Goal: Task Accomplishment & Management: Manage account settings

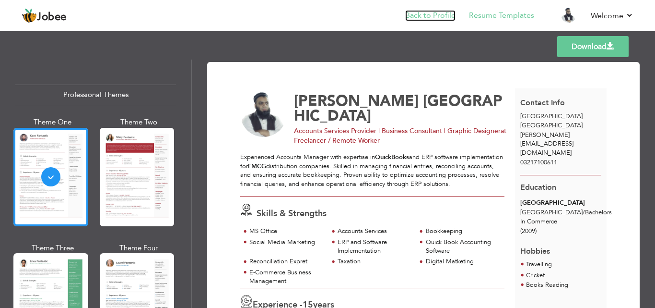
click at [419, 12] on link "Back to Profile" at bounding box center [430, 15] width 50 height 11
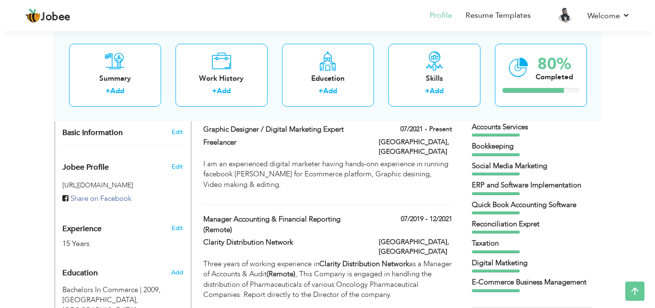
scroll to position [240, 0]
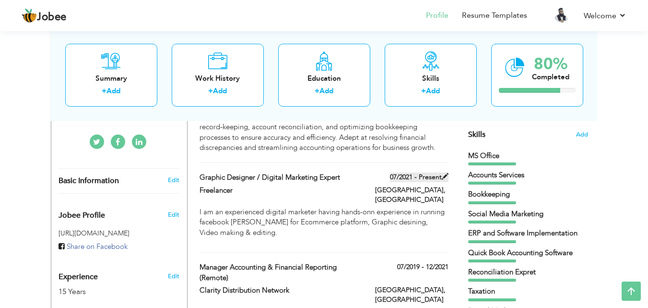
click at [443, 173] on span at bounding box center [445, 176] width 7 height 7
type input "Graphic Designer / Digital Marketing Expert"
type input "Freelancer"
type input "07/2021"
type input "[GEOGRAPHIC_DATA]"
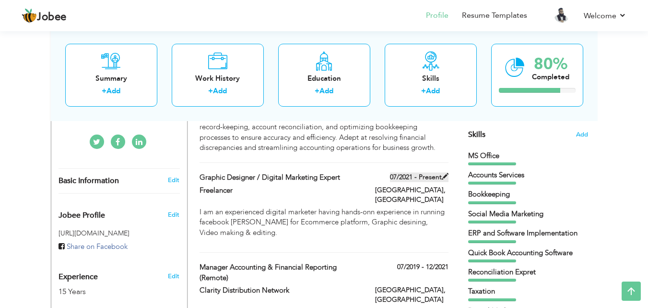
type input "[GEOGRAPHIC_DATA]"
checkbox input "true"
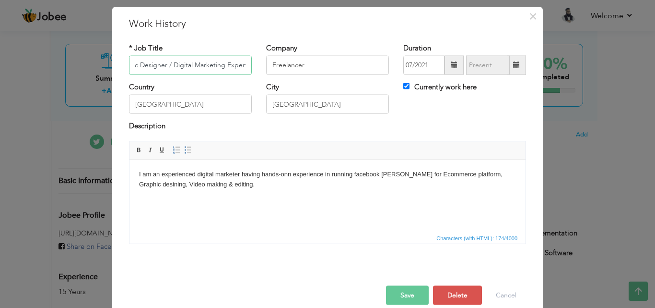
scroll to position [38, 0]
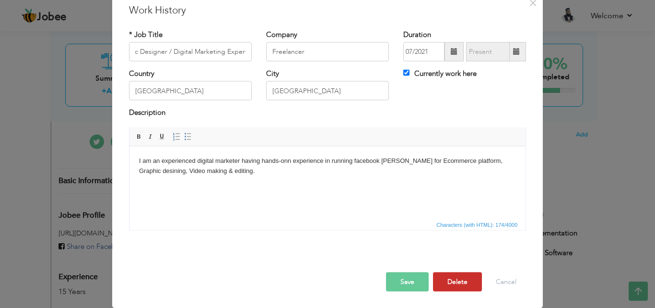
click at [455, 279] on button "Delete" at bounding box center [457, 281] width 49 height 19
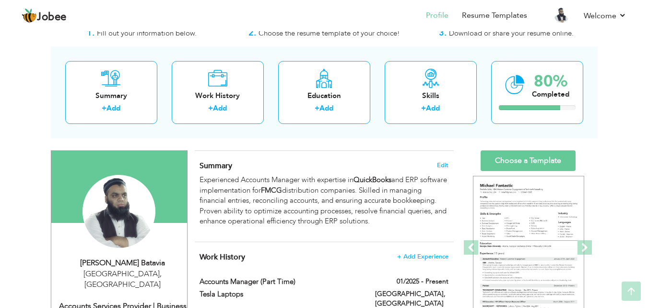
scroll to position [0, 0]
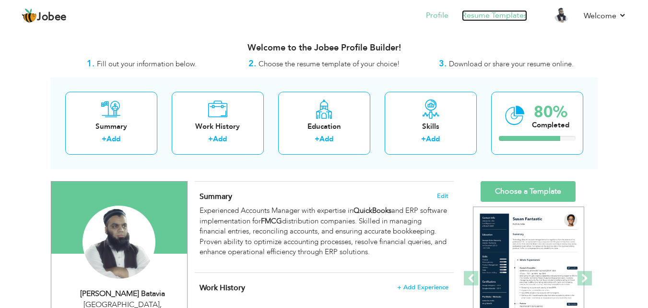
click at [481, 15] on link "Resume Templates" at bounding box center [494, 15] width 65 height 11
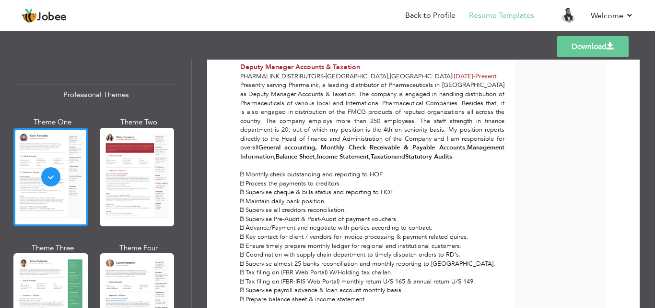
scroll to position [430, 0]
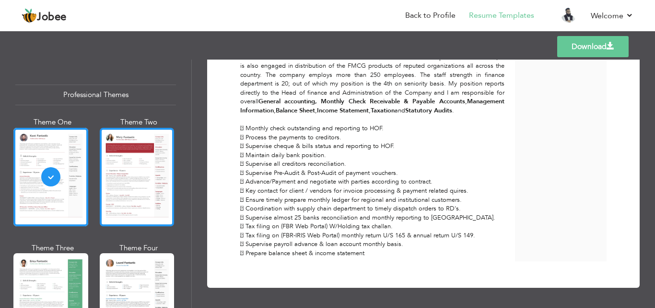
click at [121, 205] on div at bounding box center [137, 177] width 75 height 98
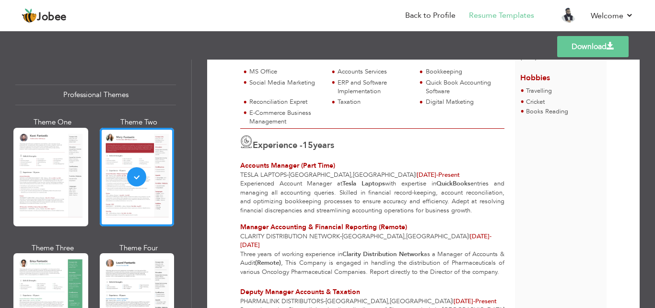
scroll to position [149, 0]
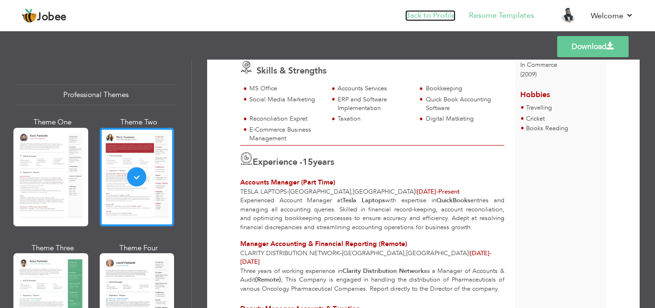
click at [438, 21] on link "Back to Profile" at bounding box center [430, 15] width 50 height 11
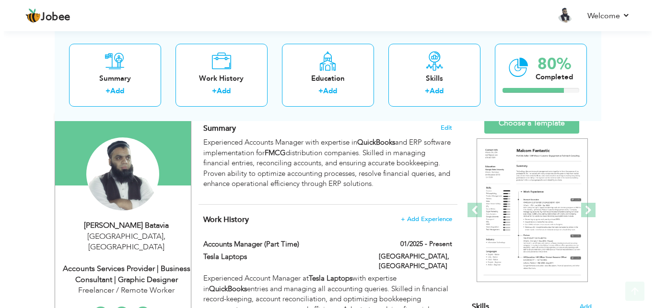
scroll to position [144, 0]
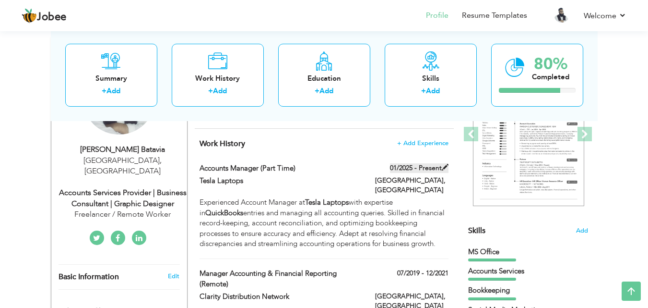
click at [442, 169] on span at bounding box center [445, 167] width 7 height 7
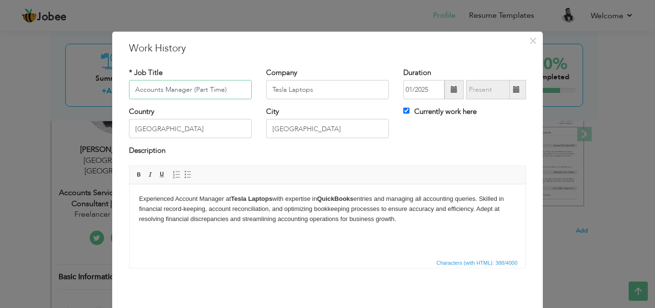
click at [186, 89] on input "Accounts Manager (Part Time)" at bounding box center [190, 89] width 123 height 19
drag, startPoint x: 188, startPoint y: 89, endPoint x: 75, endPoint y: 94, distance: 113.3
click at [75, 94] on div "× Work History * Job Title Accounts Manager (Part Time) Company Tesla Laptops D…" at bounding box center [327, 154] width 655 height 308
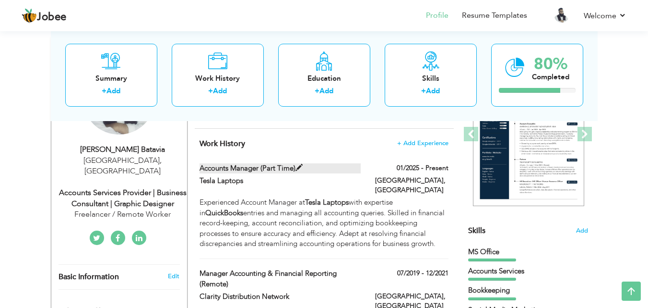
click at [297, 167] on span at bounding box center [299, 167] width 7 height 7
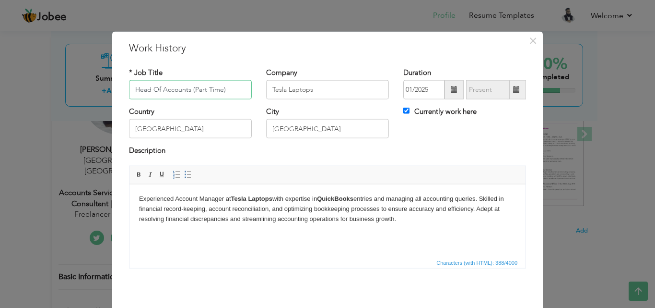
click at [203, 92] on input "Head Of Accounts (Part Time)" at bounding box center [190, 89] width 123 height 19
click at [218, 91] on input "Head Of Accounts (Part Time)" at bounding box center [190, 89] width 123 height 19
click at [315, 86] on input "Tesla Laptops" at bounding box center [327, 89] width 123 height 19
click at [235, 92] on input "Head Of Accounts (Remotely)" at bounding box center [190, 89] width 123 height 19
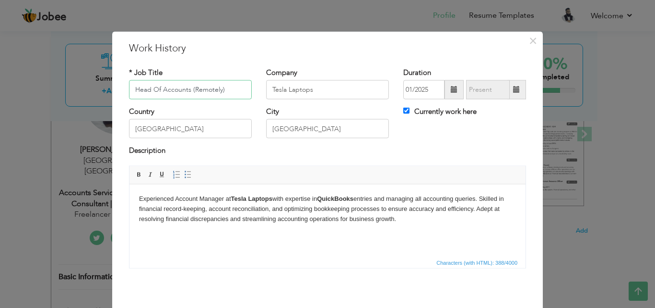
click at [235, 92] on input "Head Of Accounts (Remotely)" at bounding box center [190, 89] width 123 height 19
click at [242, 89] on input "Head Of Accounts (Remotely)" at bounding box center [190, 89] width 123 height 19
click at [224, 91] on input "Head Of Accounts (Remotely)" at bounding box center [190, 89] width 123 height 19
click at [211, 90] on input "Head Of Accounts (Remotely)" at bounding box center [190, 89] width 123 height 19
click at [290, 90] on input "Tesla Laptops" at bounding box center [327, 89] width 123 height 19
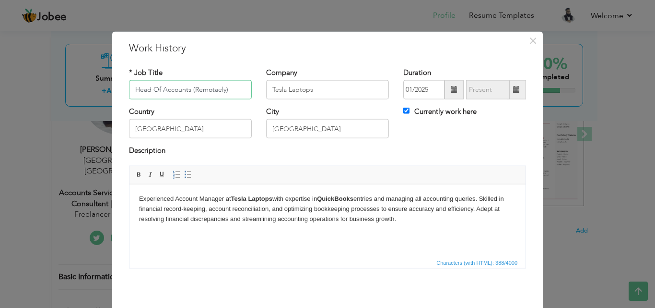
click at [229, 92] on input "Head Of Accounts (Remotaely)" at bounding box center [190, 89] width 123 height 19
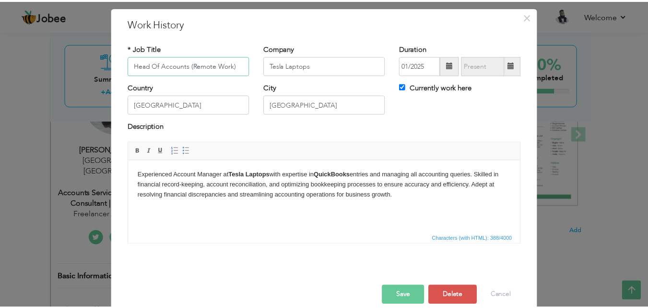
scroll to position [38, 0]
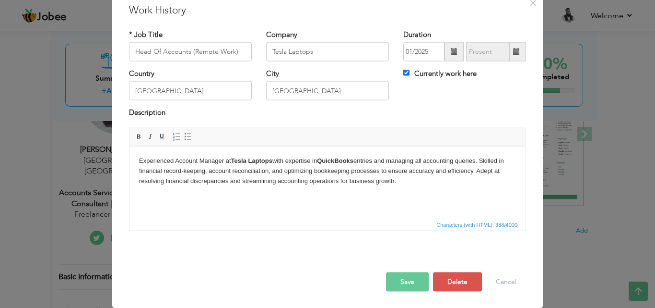
click at [409, 277] on button "Save" at bounding box center [407, 281] width 43 height 19
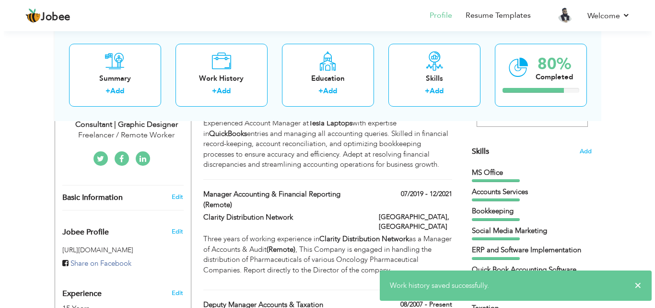
scroll to position [240, 0]
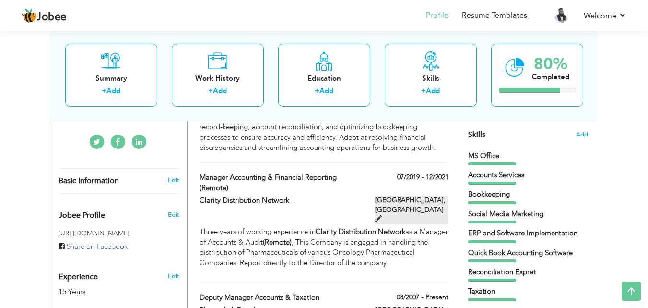
click at [382, 215] on span at bounding box center [378, 218] width 7 height 7
type input "Manager Accounting & Financial Reporting (Remote)"
type input "Clarity Distribution Network"
type input "07/2019"
type input "12/2021"
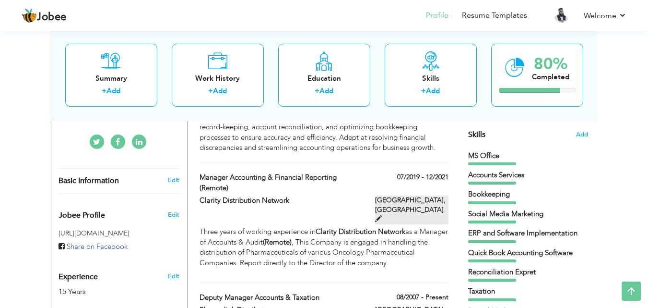
checkbox input "false"
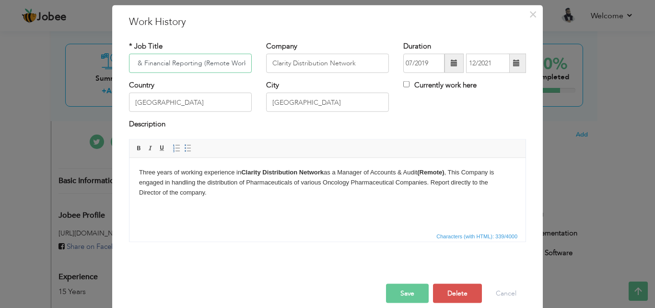
scroll to position [38, 0]
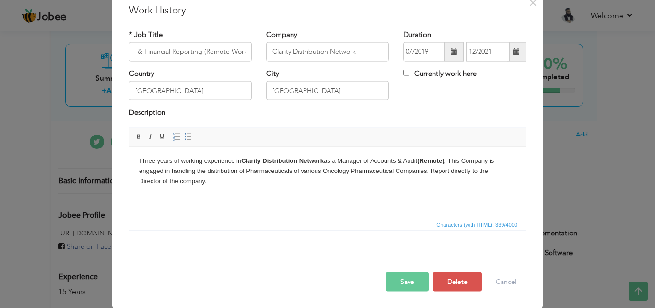
click at [410, 276] on button "Save" at bounding box center [407, 281] width 43 height 19
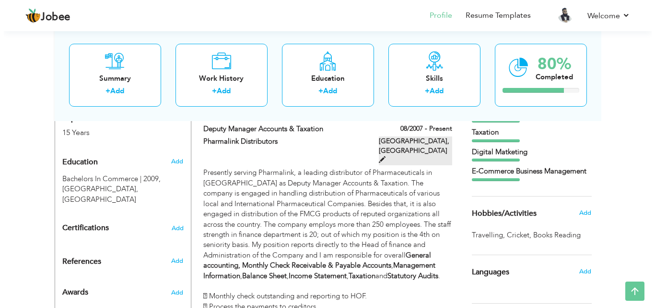
scroll to position [384, 0]
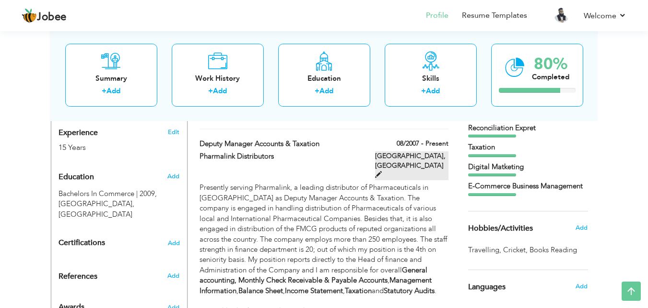
click at [382, 171] on span at bounding box center [378, 174] width 7 height 7
type input "Deputy Manager Accounts & Taxation"
type input "Pharmalink Distributors"
type input "08/2007"
checkbox input "true"
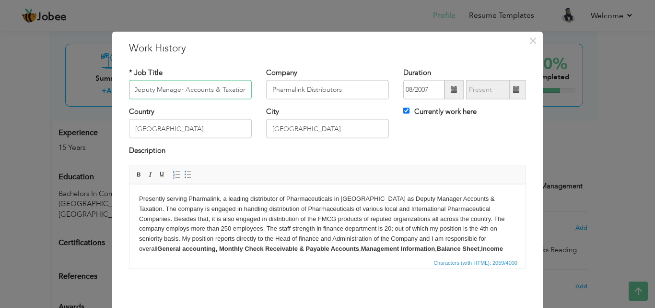
scroll to position [177, 0]
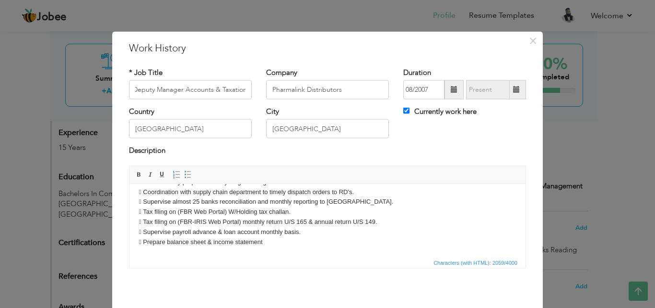
click at [144, 212] on p "Presently serving Pharmalink, a leading distributor of Pharmaceuticals in Pakis…" at bounding box center [327, 131] width 377 height 229
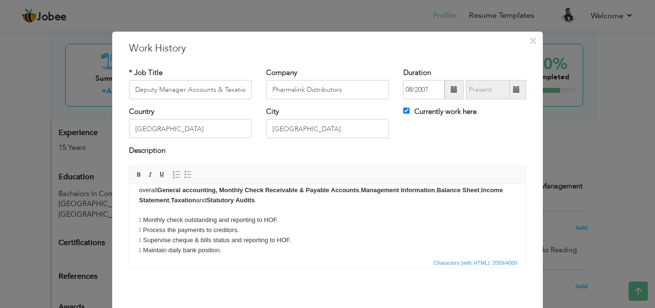
scroll to position [81, 0]
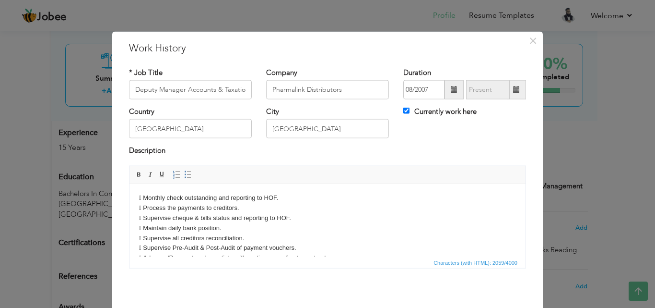
click at [143, 199] on p "Presently serving Pharmalink, a leading distributor of Pharmaceuticals in Pakis…" at bounding box center [327, 227] width 377 height 229
drag, startPoint x: 144, startPoint y: 198, endPoint x: 133, endPoint y: 227, distance: 30.8
click at [133, 227] on html "Presently serving Pharmalink, a leading distributor of Pharmaceuticals in Pakis…" at bounding box center [328, 227] width 396 height 249
click at [145, 199] on p "Presently serving Pharmalink, a leading distributor of Pharmaceuticals in Pakis…" at bounding box center [327, 227] width 377 height 229
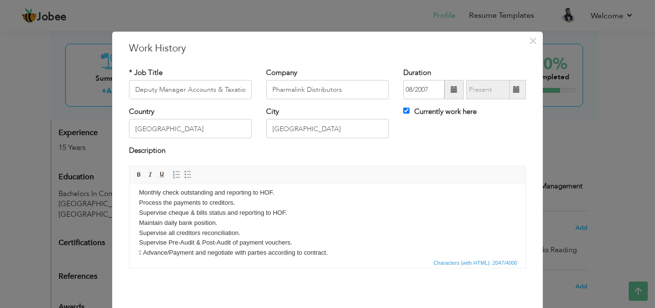
scroll to position [95, 0]
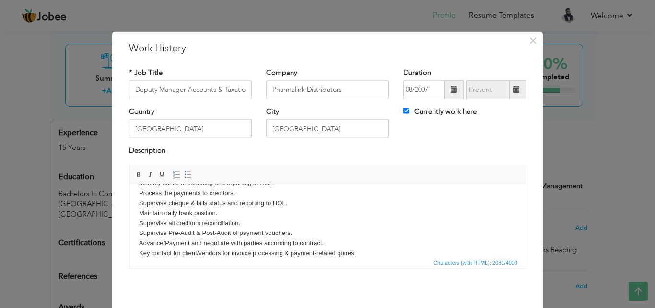
click at [348, 253] on p "Presently serving Pharmalink, a leading distributor of Pharmaceuticals in Pakis…" at bounding box center [327, 212] width 377 height 229
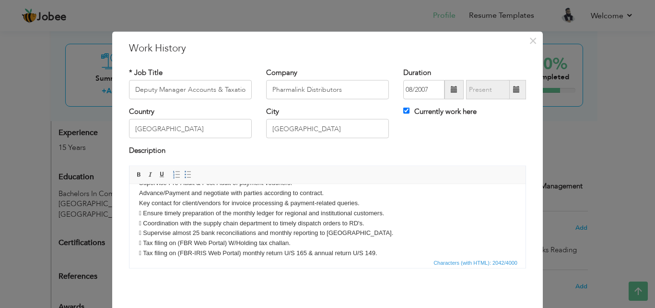
scroll to position [129, 0]
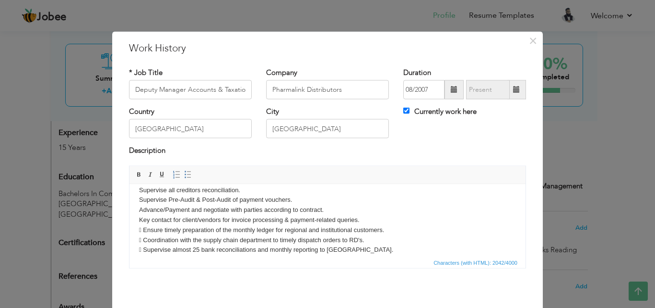
click at [145, 227] on p "Presently serving Pharmalink, a leading distributor of Pharmaceuticals in Pakis…" at bounding box center [327, 179] width 377 height 229
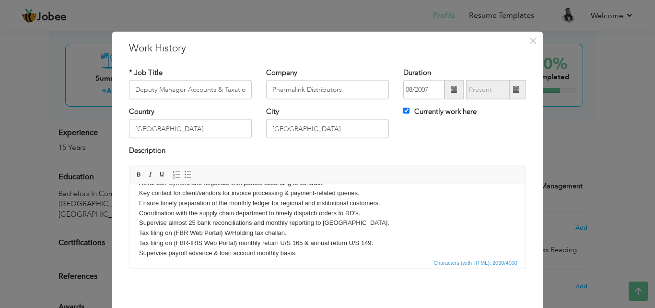
scroll to position [166, 0]
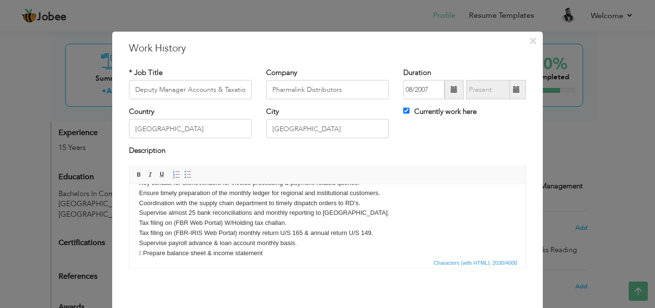
click at [147, 252] on p "Presently serving Pharmalink, a leading distributor of Pharmaceuticals in Pakis…" at bounding box center [327, 142] width 377 height 229
click at [383, 233] on p "Presently serving Pharmalink, a leading distributor of Pharmaceuticals in Pakis…" at bounding box center [327, 142] width 377 height 229
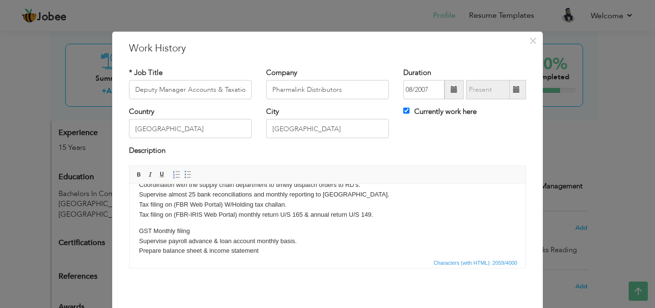
scroll to position [193, 0]
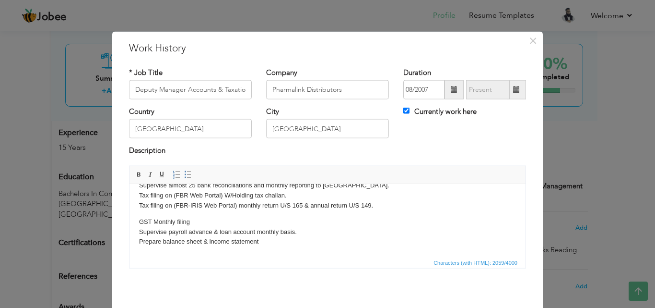
click at [147, 213] on body "Presently serving Pharmalink, a leading distributor of Pharmaceuticals in Pakis…" at bounding box center [327, 123] width 377 height 246
click at [141, 217] on p "GST Monthly filing Supervise payroll advance & loan account monthly basis. Prep…" at bounding box center [327, 231] width 377 height 30
click at [140, 217] on p "GST Monthly filing Supervise payroll advance & loan account monthly basis. Prep…" at bounding box center [327, 231] width 377 height 30
click at [138, 217] on html "Presently serving Pharmalink, a leading distributor of Pharmaceuticals in Pakis…" at bounding box center [328, 123] width 396 height 265
click at [157, 225] on p "GST Monthly filing Supervise payroll advance & loan account monthly basis. Prep…" at bounding box center [327, 231] width 377 height 30
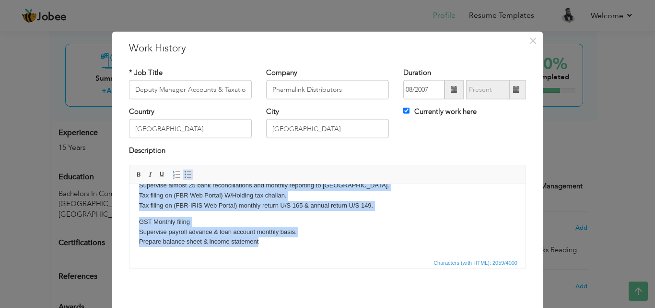
click at [184, 172] on span at bounding box center [188, 174] width 8 height 8
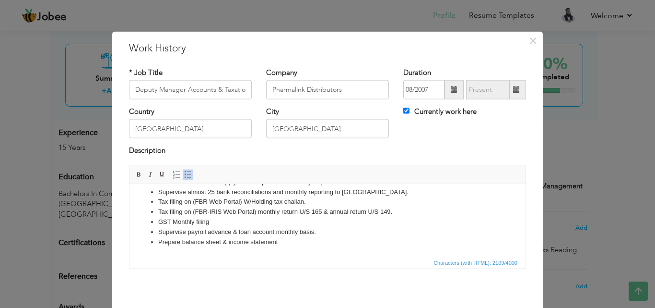
click at [227, 221] on li "GST Monthly filing" at bounding box center [327, 221] width 339 height 10
click at [297, 232] on li "Supervise payroll advance & loan account monthly basis." at bounding box center [327, 231] width 339 height 10
click at [300, 242] on li "Prepare balance sheet & income statement" at bounding box center [327, 242] width 339 height 10
click at [300, 230] on li "Supervise payroll advance & loan account monthly basis." at bounding box center [327, 231] width 339 height 10
click at [318, 227] on li "Supervise payroll advance & loan account monthly basis." at bounding box center [327, 231] width 339 height 10
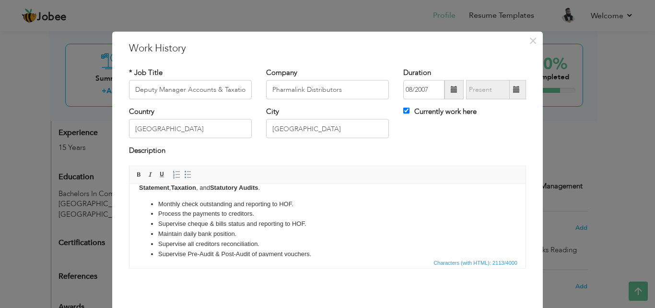
scroll to position [48, 0]
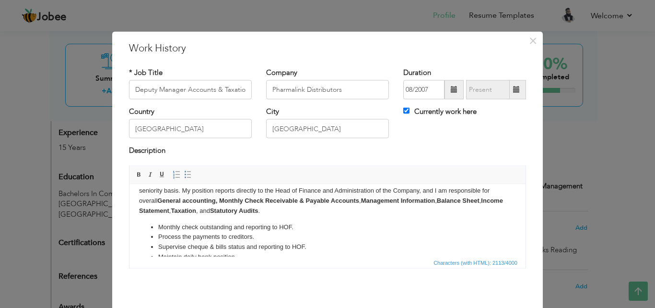
click at [339, 212] on p "Presently serving Pharmalink, a leading distributor of Pharmaceuticals in Pakis…" at bounding box center [327, 180] width 377 height 70
click at [279, 246] on li "Supervise cheque & bills status and reporting to HOF." at bounding box center [327, 246] width 339 height 10
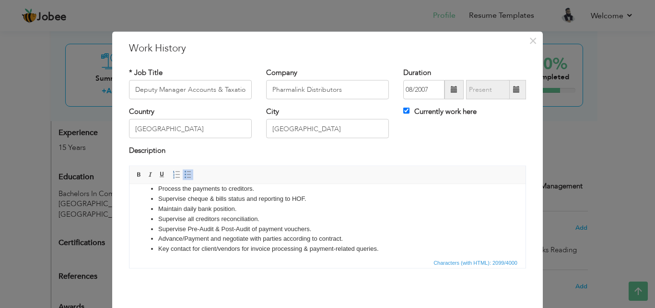
click at [294, 231] on li "Supervise Pre-Audit & Post-Audit of payment vouchers." at bounding box center [327, 229] width 339 height 10
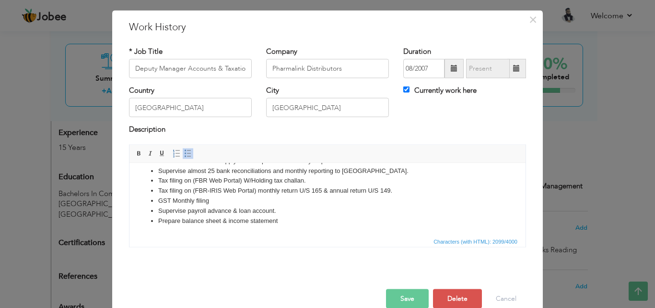
scroll to position [38, 0]
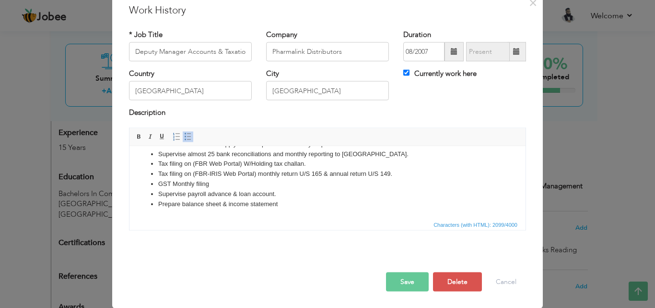
click at [400, 279] on button "Save" at bounding box center [407, 281] width 43 height 19
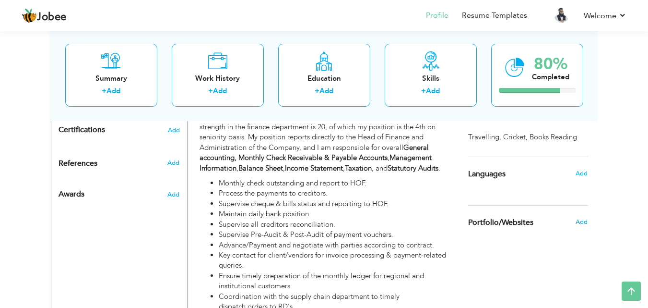
scroll to position [509, 0]
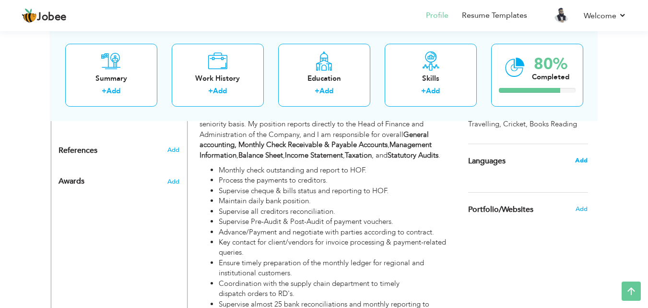
click at [580, 157] on span "Add" at bounding box center [581, 160] width 12 height 9
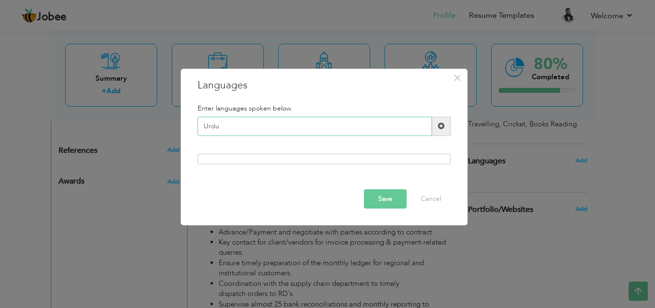
type input "Urdu"
click at [441, 125] on span at bounding box center [441, 125] width 7 height 7
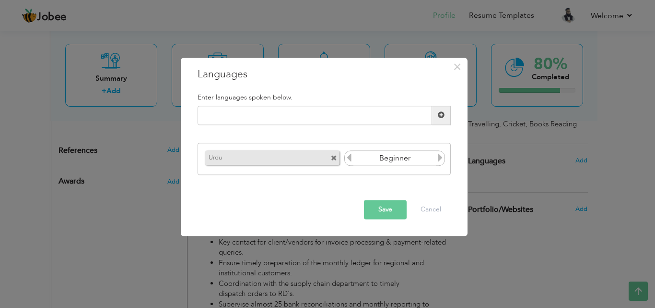
click at [433, 154] on input "Beginner" at bounding box center [395, 158] width 83 height 14
click at [438, 155] on icon at bounding box center [440, 158] width 9 height 9
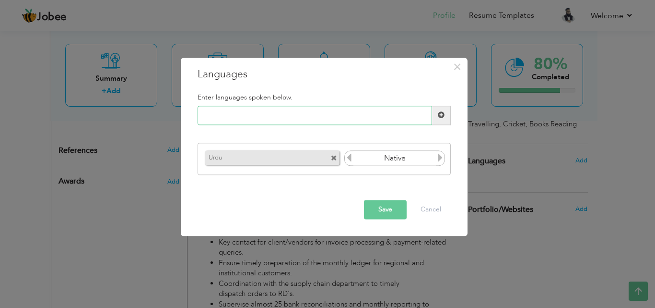
click at [370, 119] on input "text" at bounding box center [315, 115] width 235 height 19
type input "English"
click at [439, 115] on span at bounding box center [441, 115] width 7 height 7
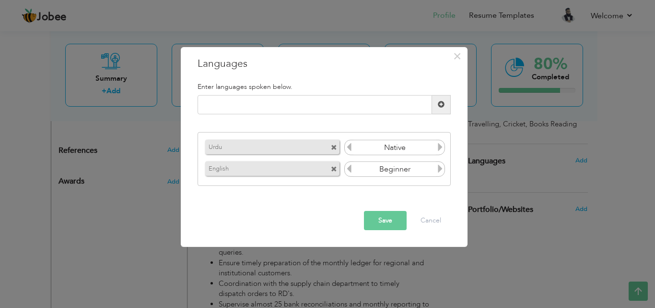
click at [439, 164] on icon at bounding box center [440, 168] width 9 height 9
click at [438, 168] on icon at bounding box center [440, 168] width 9 height 9
click at [350, 169] on icon at bounding box center [349, 168] width 9 height 9
click at [277, 105] on input "text" at bounding box center [315, 104] width 235 height 19
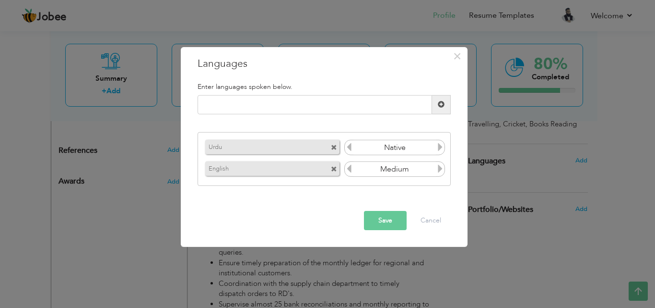
click at [370, 213] on button "Save" at bounding box center [385, 220] width 43 height 19
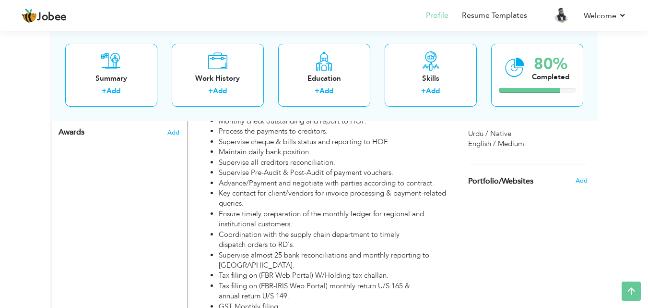
scroll to position [557, 0]
click at [583, 180] on span "Add" at bounding box center [581, 181] width 12 height 9
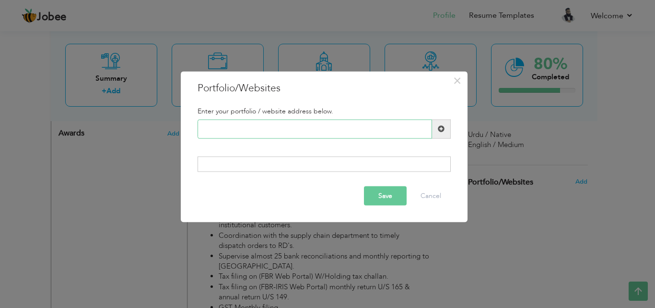
paste input "https://www.linkedin.com/in/abdus-sattar-batavia/"
type input "https://www.linkedin.com/in/abdus-sattar-batavia/"
click at [443, 130] on span at bounding box center [441, 128] width 7 height 7
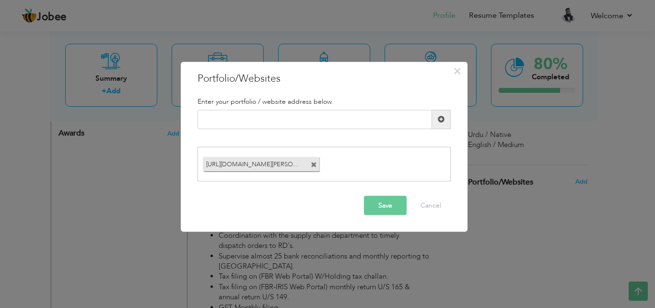
click at [384, 201] on button "Save" at bounding box center [385, 205] width 43 height 19
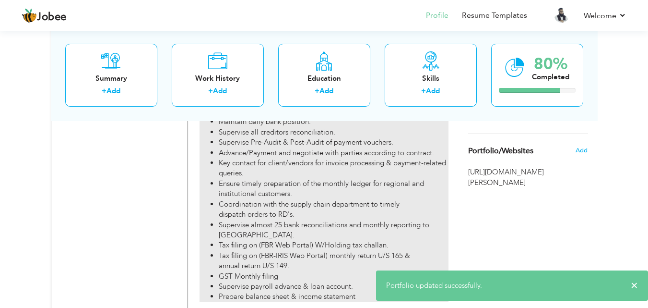
scroll to position [605, 0]
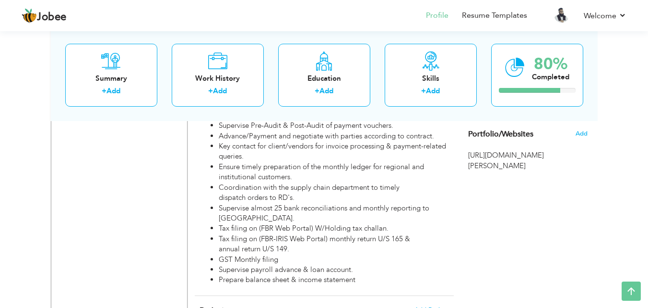
click at [535, 156] on span "https://www.linkedin.com/in/abdus-sattar-batavia/" at bounding box center [528, 160] width 120 height 21
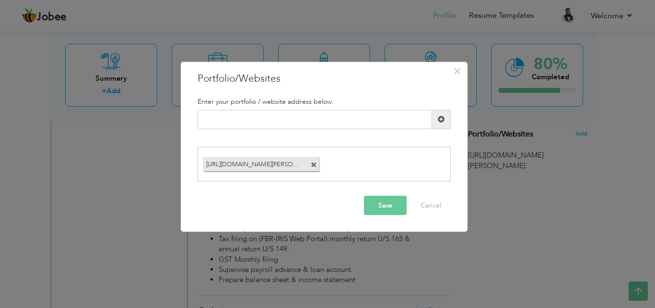
click at [314, 164] on span at bounding box center [314, 165] width 6 height 6
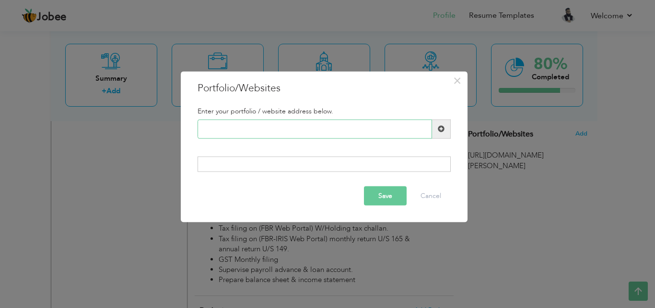
click at [237, 128] on input "text" at bounding box center [315, 128] width 235 height 19
paste input "https://www.linkedin.com/in/abdus-sattar-batavia/"
click at [232, 130] on input "LinkedIn / https://www.linkedin.com/in/abdus-sattar-batavia/" at bounding box center [315, 128] width 235 height 19
type input "LinkedIn | https://www.linkedin.com/in/abdus-sattar-batavia/"
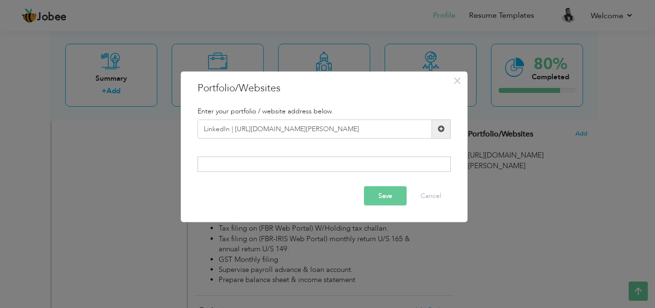
click at [439, 129] on span at bounding box center [441, 128] width 7 height 7
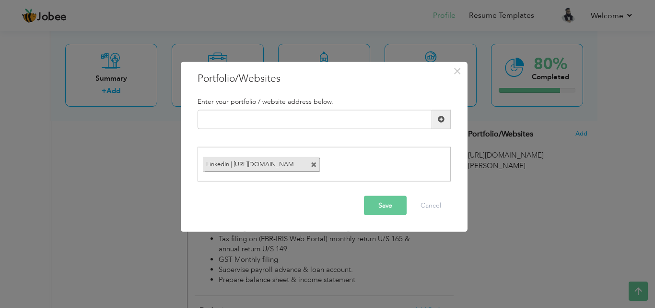
click at [391, 202] on button "Save" at bounding box center [385, 205] width 43 height 19
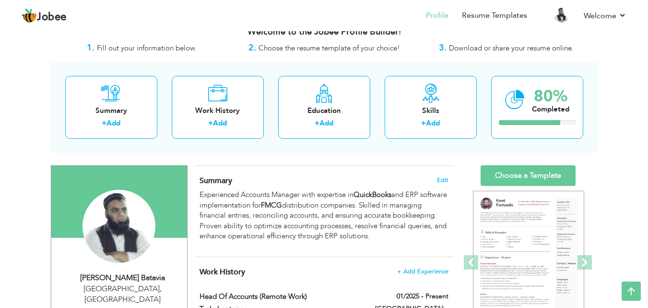
scroll to position [0, 0]
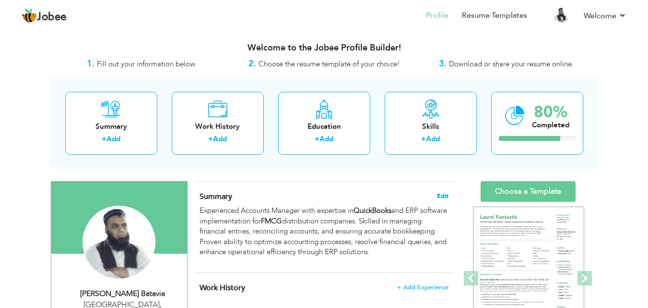
click at [446, 196] on span "Edit" at bounding box center [443, 195] width 12 height 7
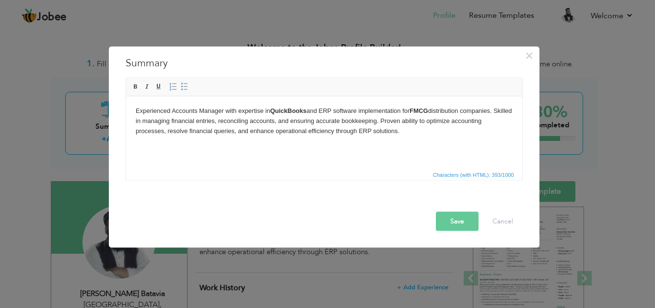
click at [319, 137] on html "Experienced Accounts Manager with expertise in QuickBooks and ERP software impl…" at bounding box center [324, 120] width 396 height 49
click at [329, 145] on html "Experienced Accounts Manager with expertise in QuickBooks and ERP software impl…" at bounding box center [324, 120] width 396 height 49
click at [450, 224] on button "Save" at bounding box center [457, 220] width 43 height 19
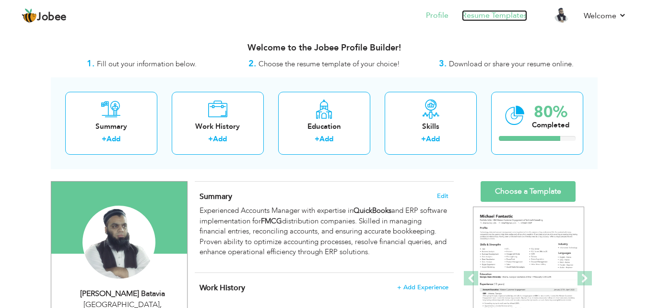
click at [488, 18] on link "Resume Templates" at bounding box center [494, 15] width 65 height 11
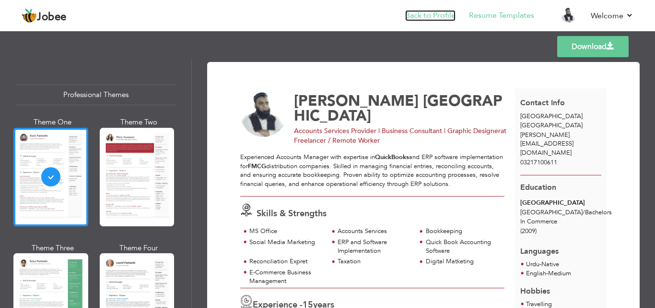
click at [418, 14] on link "Back to Profile" at bounding box center [430, 15] width 50 height 11
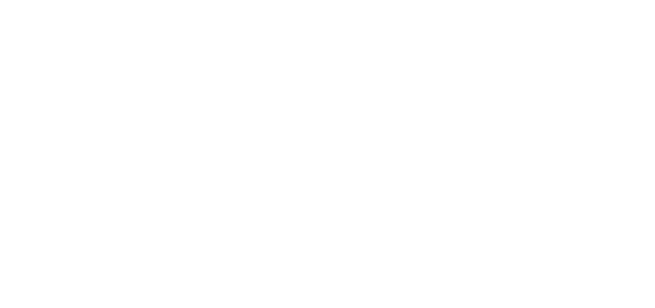
select select "?"
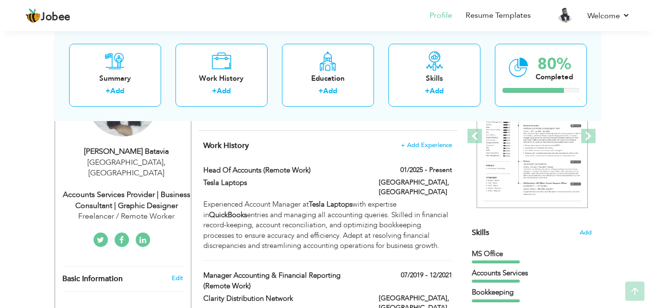
scroll to position [144, 0]
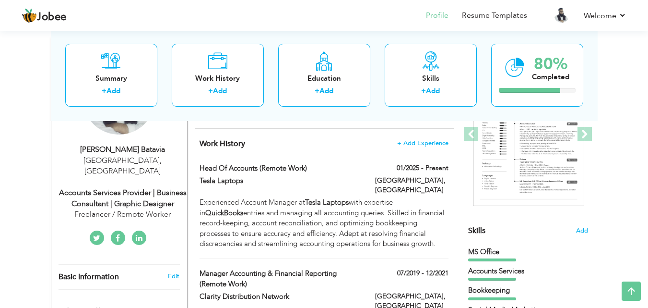
click at [124, 187] on div "Accounts Services Provider | Business Consultant | Graphic Designer" at bounding box center [123, 198] width 129 height 22
type input "[PERSON_NAME]"
type input "[GEOGRAPHIC_DATA]"
type input "03217100611"
select select "number:166"
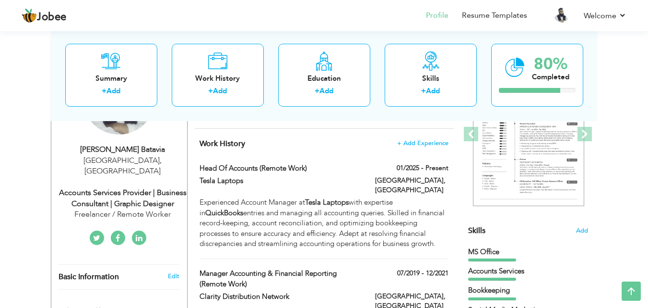
type input "[GEOGRAPHIC_DATA]"
select select "number:17"
type input "Freelancer / Remote Worker"
type input "Accounts Services Provider | Business Consultant | Graphic Designer"
type input "https://www.linkedin.com/in/abdus-sattar-batavia/"
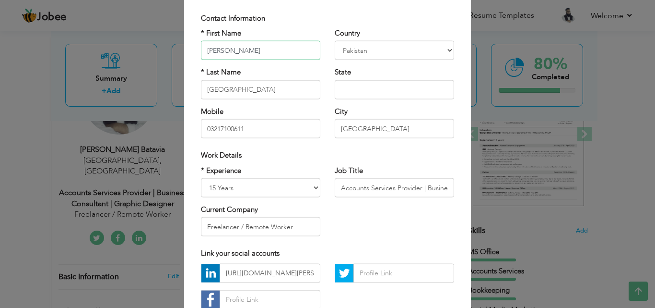
scroll to position [96, 0]
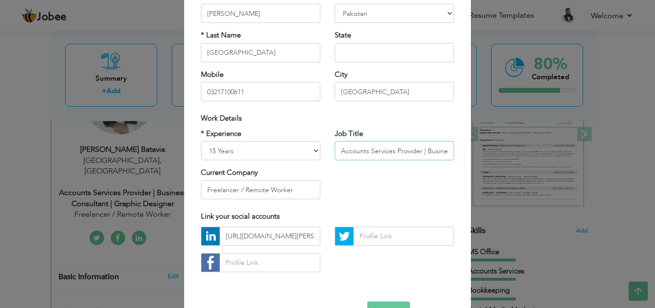
click at [431, 149] on input "Accounts Services Provider | Business Consultant | Graphic Designer" at bounding box center [394, 150] width 119 height 19
click at [308, 189] on input "Freelancer / Remote Worker" at bounding box center [260, 189] width 119 height 19
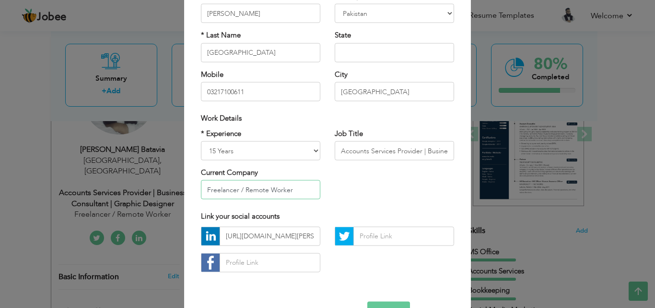
click at [242, 189] on input "Freelancer / Remote Worker" at bounding box center [260, 189] width 119 height 19
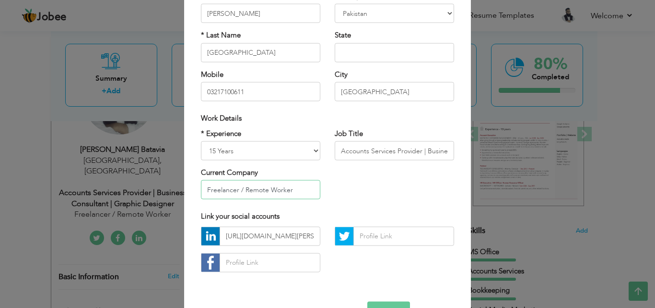
click at [292, 185] on input "Freelancer / Remote Worker" at bounding box center [260, 189] width 119 height 19
click at [179, 187] on div "× Profile Contact Information * First Name Abdul Sattar * Last Name" at bounding box center [327, 154] width 655 height 308
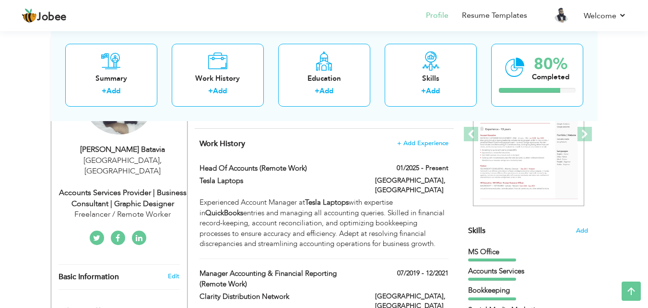
click at [131, 191] on div "Accounts Services Provider | Business Consultant | Graphic Designer" at bounding box center [123, 198] width 129 height 22
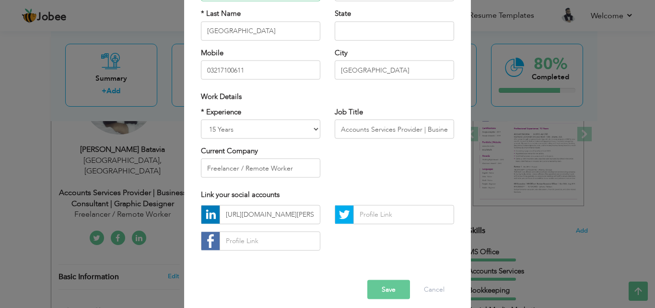
scroll to position [125, 0]
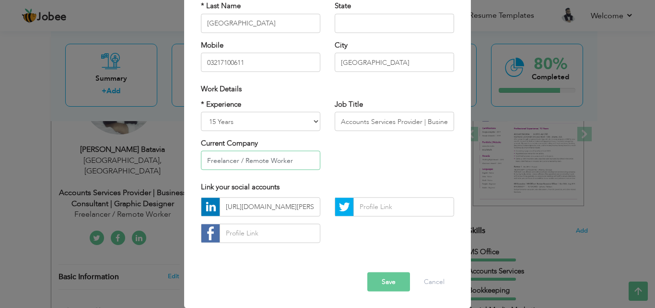
click at [300, 160] on input "Freelancer / Remote Worker" at bounding box center [260, 160] width 119 height 19
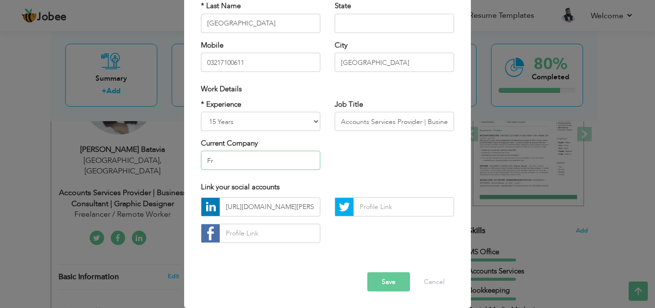
type input "F"
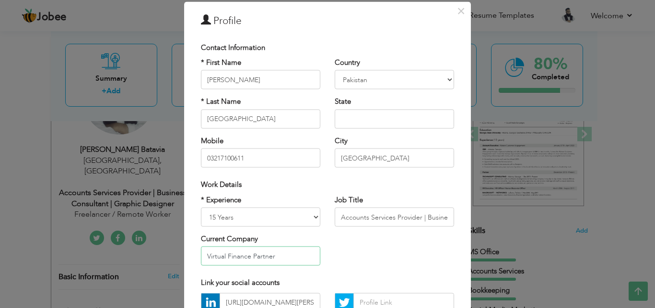
scroll to position [29, 0]
type input "Virtual Finance Partner"
click at [375, 118] on input "text" at bounding box center [394, 118] width 119 height 19
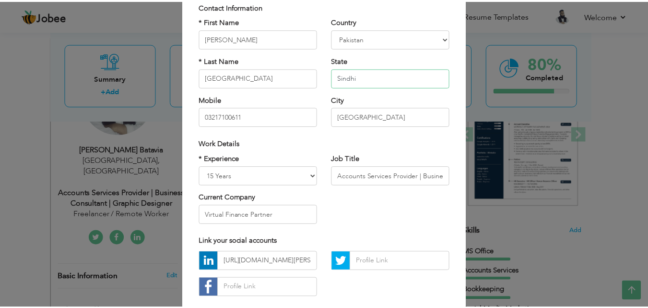
scroll to position [125, 0]
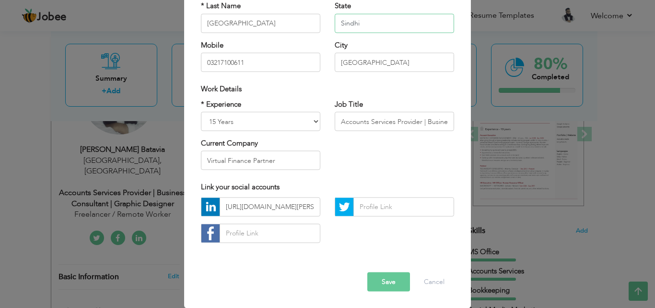
type input "Sindhi"
click at [209, 63] on input "03217100611" at bounding box center [260, 62] width 119 height 19
type input "+92-321-7100611"
click at [374, 280] on button "Save" at bounding box center [388, 281] width 43 height 19
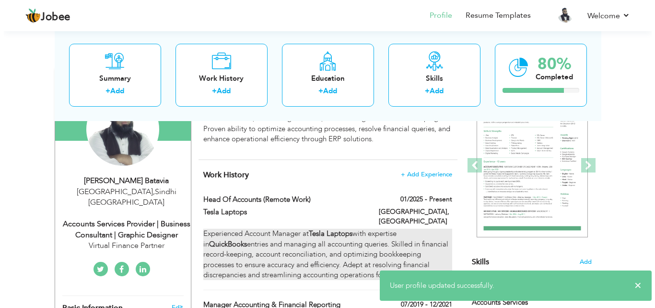
scroll to position [96, 0]
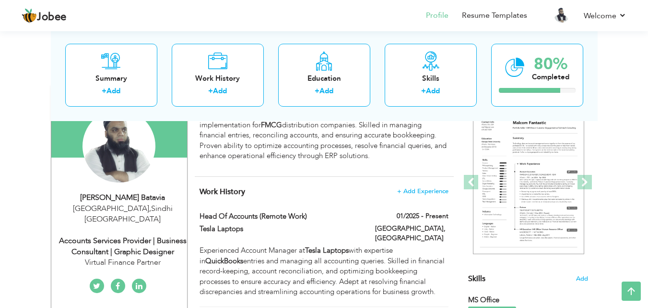
click at [148, 237] on div "Accounts Services Provider | Business Consultant | Graphic Designer" at bounding box center [123, 246] width 129 height 22
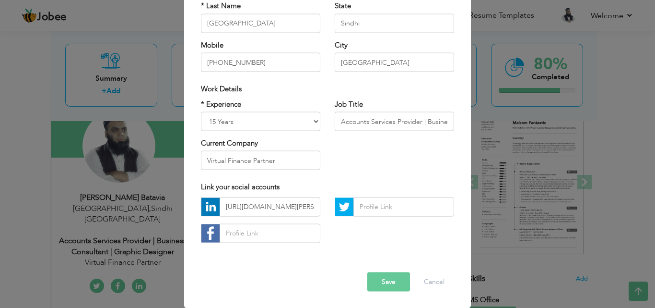
scroll to position [0, 0]
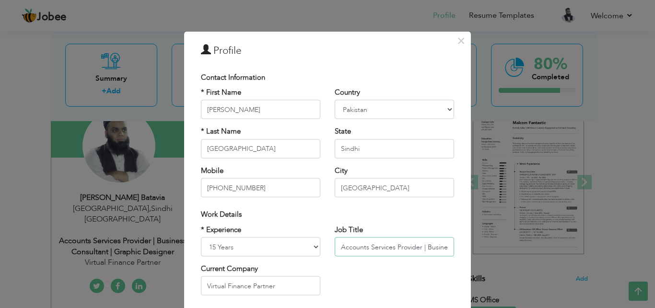
click at [410, 248] on input "Accounts Services Provider | Business Consultant | Graphic Designer" at bounding box center [394, 246] width 119 height 19
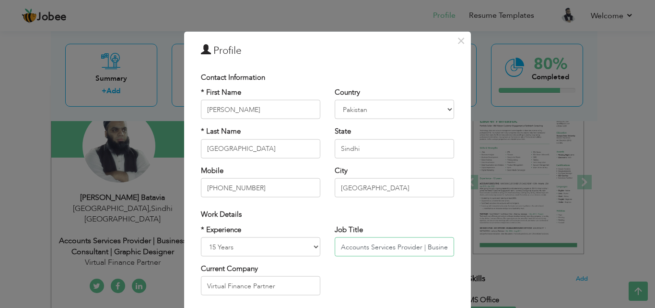
click at [417, 246] on input "Accounts Services Provider | Business Consultant | ERP Imple" at bounding box center [394, 246] width 119 height 19
drag, startPoint x: 417, startPoint y: 246, endPoint x: 451, endPoint y: 259, distance: 36.9
click at [417, 246] on input "Accounts Services Provider | Business Consultant | ERP Imple" at bounding box center [394, 246] width 119 height 19
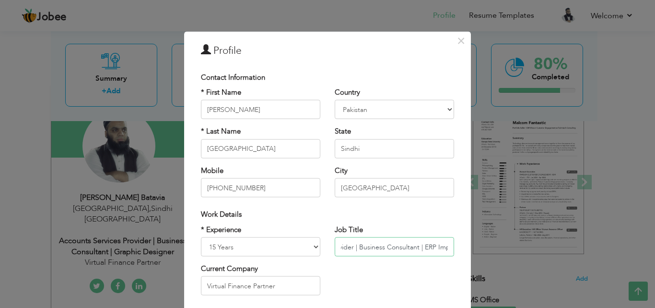
scroll to position [0, 73]
paste input "implementation"
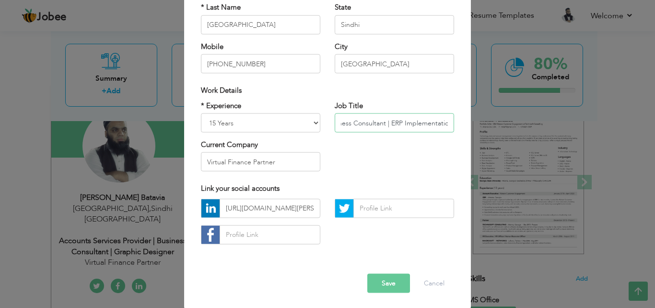
scroll to position [125, 0]
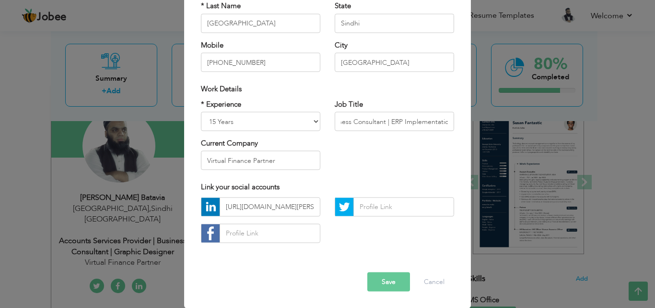
click at [386, 283] on button "Save" at bounding box center [388, 281] width 43 height 19
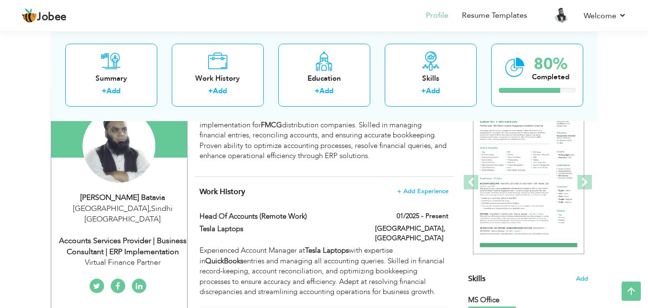
click at [151, 240] on div "Accounts Services Provider | Business Consultant | ERP Implementation" at bounding box center [123, 246] width 129 height 22
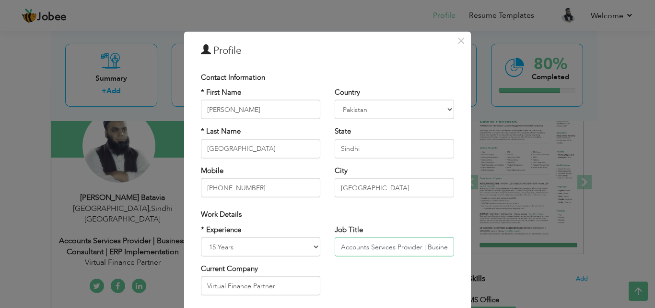
click at [443, 246] on input "Accounts Services Provider | Business Consultant | ERP Implementation" at bounding box center [394, 246] width 119 height 19
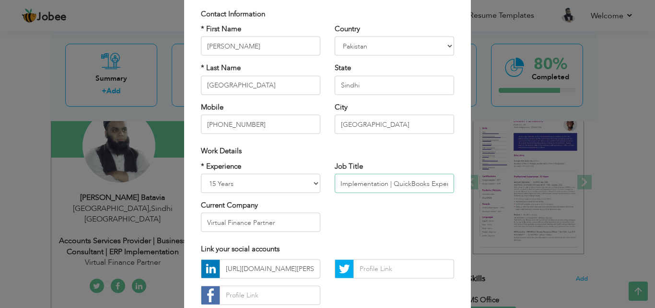
scroll to position [125, 0]
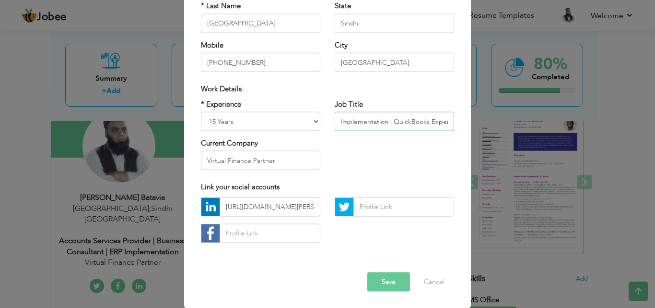
type input "Accounts Services Provider | Business Consultant | ERP Implementation | QuickBo…"
click at [385, 276] on button "Save" at bounding box center [388, 281] width 43 height 19
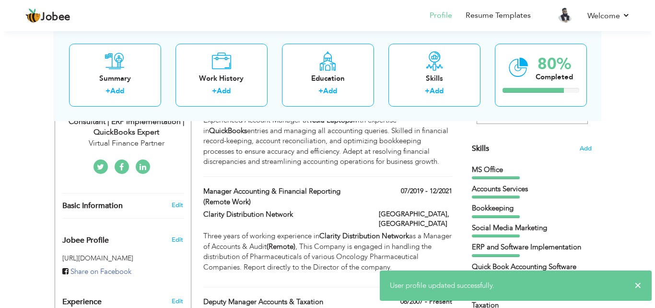
scroll to position [240, 0]
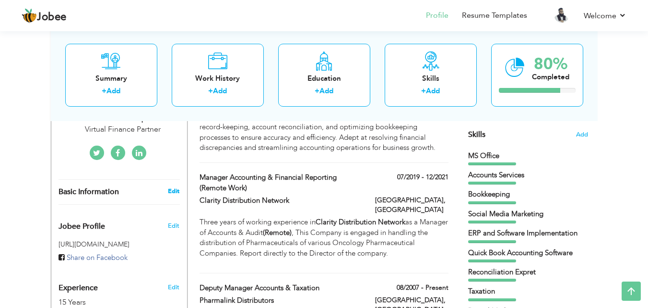
click at [178, 187] on link "Edit" at bounding box center [174, 191] width 12 height 9
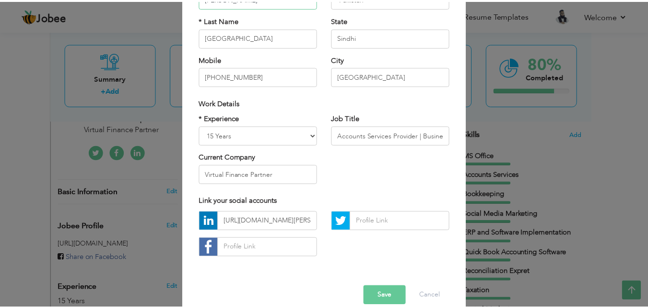
scroll to position [125, 0]
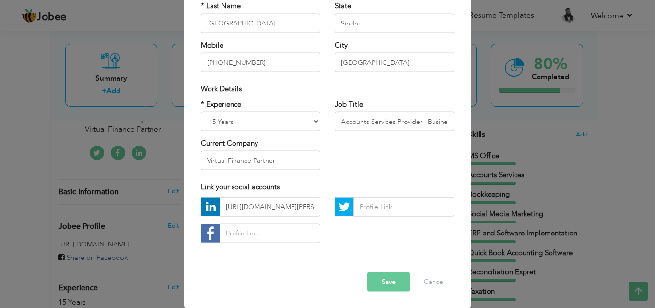
click at [387, 278] on button "Save" at bounding box center [388, 281] width 43 height 19
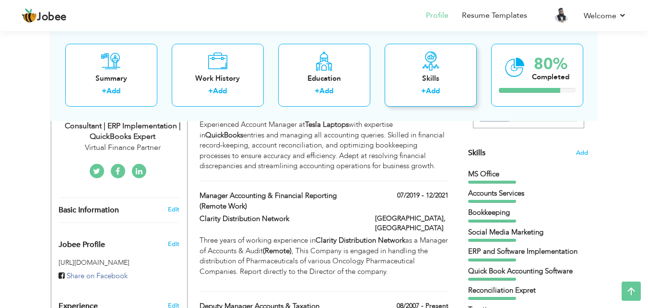
scroll to position [0, 0]
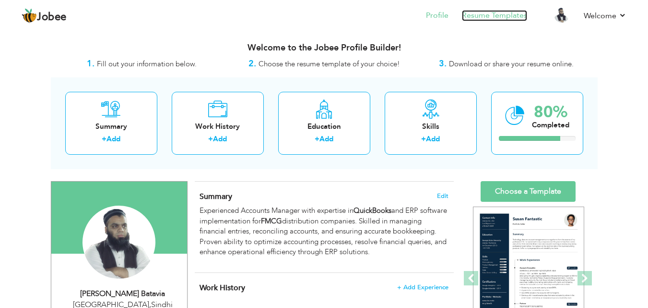
click at [507, 13] on link "Resume Templates" at bounding box center [494, 15] width 65 height 11
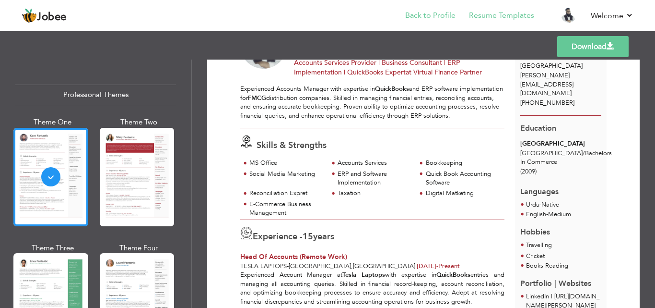
scroll to position [48, 0]
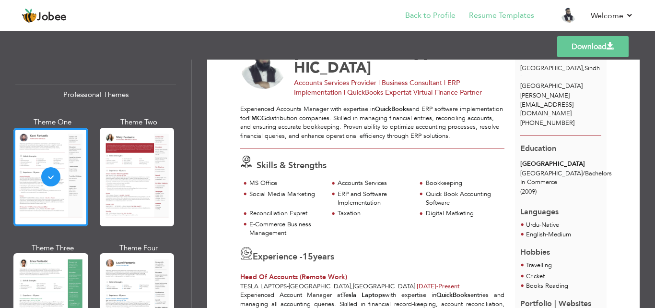
click at [432, 21] on li "Back to Profile" at bounding box center [424, 16] width 64 height 26
click at [433, 18] on link "Back to Profile" at bounding box center [430, 15] width 50 height 11
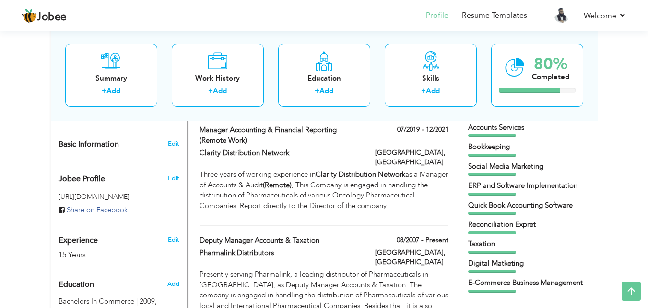
scroll to position [288, 0]
click at [505, 206] on div "Quick Book Accounting Software" at bounding box center [528, 205] width 120 height 10
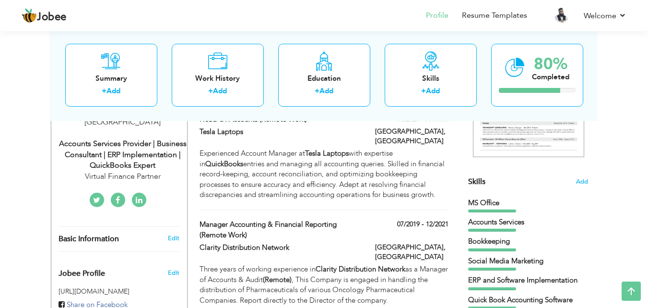
scroll to position [192, 0]
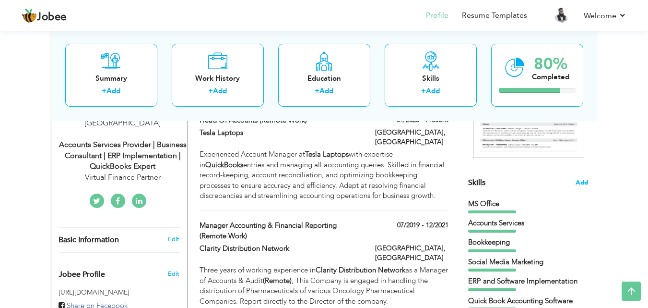
click at [582, 180] on span "Add" at bounding box center [582, 182] width 12 height 9
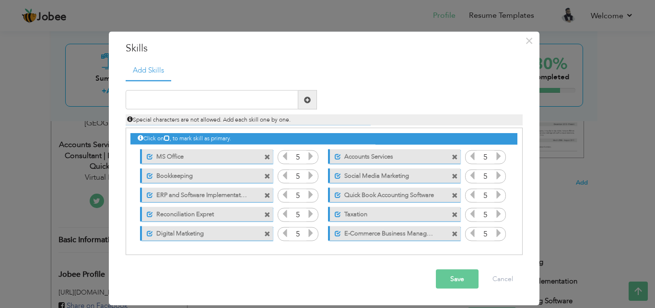
click at [399, 177] on label "Social Media Marketing" at bounding box center [388, 174] width 95 height 12
drag, startPoint x: 399, startPoint y: 177, endPoint x: 401, endPoint y: 183, distance: 6.4
click at [401, 183] on div "Mark as primary skill. Social Media Marketing" at bounding box center [392, 175] width 147 height 19
drag, startPoint x: 218, startPoint y: 175, endPoint x: 364, endPoint y: 175, distance: 146.3
click at [364, 175] on div "Click on , to mark skill as primary. Unmark as primary skill. MS Office 5 5 Boo…" at bounding box center [323, 185] width 387 height 114
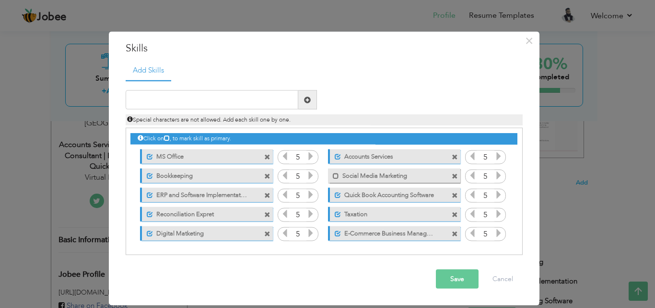
click at [170, 139] on icon at bounding box center [167, 138] width 6 height 6
click at [170, 138] on icon at bounding box center [167, 138] width 6 height 6
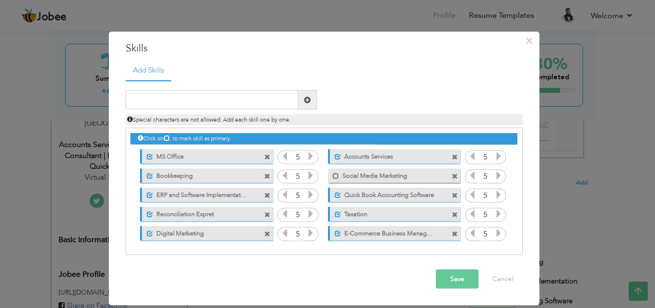
click at [171, 154] on label "MS Office" at bounding box center [200, 155] width 95 height 12
click at [148, 157] on span at bounding box center [148, 156] width 6 height 6
click at [148, 157] on span at bounding box center [150, 156] width 6 height 6
click at [148, 157] on span at bounding box center [148, 156] width 6 height 6
click at [148, 157] on span at bounding box center [150, 156] width 6 height 6
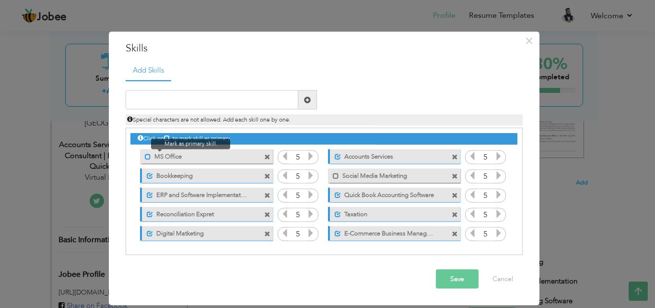
click at [148, 157] on span at bounding box center [148, 156] width 6 height 6
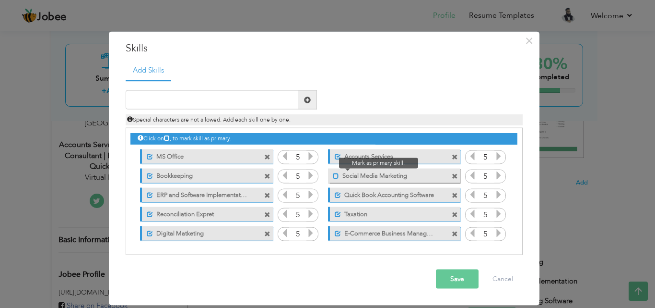
click at [337, 177] on span at bounding box center [336, 175] width 6 height 6
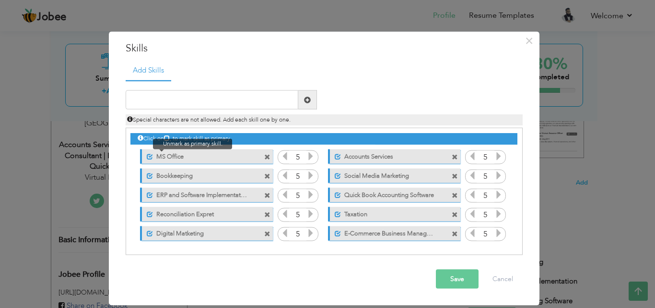
click at [150, 157] on span at bounding box center [150, 156] width 6 height 6
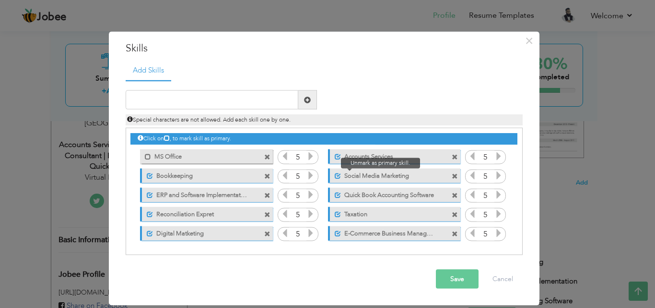
click at [339, 176] on span at bounding box center [338, 175] width 6 height 6
click at [455, 174] on span at bounding box center [455, 176] width 6 height 6
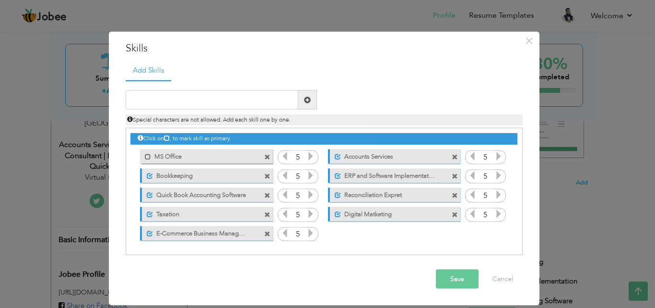
click at [267, 156] on span at bounding box center [267, 157] width 6 height 6
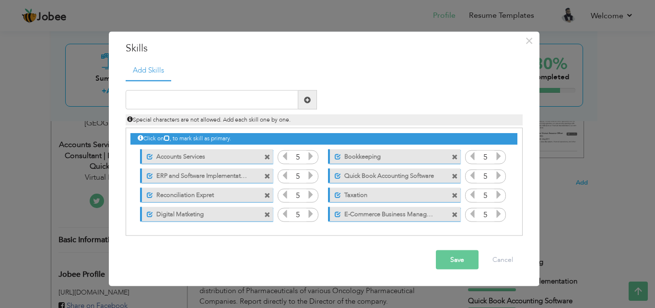
click at [425, 217] on label "E-Commerce Business Management" at bounding box center [388, 212] width 95 height 12
click at [425, 217] on label "E-Commerce Business Management" at bounding box center [387, 212] width 97 height 12
click at [425, 217] on label "E-Commerce Business Management" at bounding box center [388, 212] width 95 height 12
click at [411, 214] on label "E-Commerce Business Management" at bounding box center [387, 212] width 97 height 12
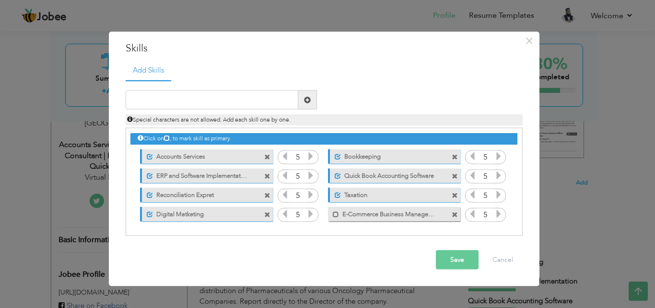
click at [411, 214] on label "E-Commerce Business Management" at bounding box center [387, 212] width 97 height 12
click at [411, 214] on label "E-Commerce Business Management" at bounding box center [388, 212] width 95 height 12
click at [411, 214] on label "E-Commerce Business Management" at bounding box center [387, 212] width 97 height 12
click at [334, 215] on span at bounding box center [336, 214] width 6 height 6
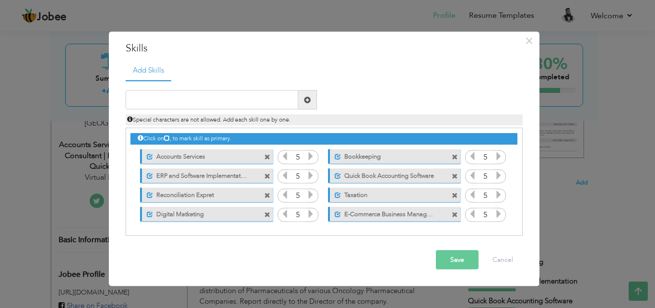
drag, startPoint x: 387, startPoint y: 217, endPoint x: 380, endPoint y: 202, distance: 15.9
click at [380, 202] on div "Click on , to mark skill as primary. Mark as primary skill. MS Office 5 5 Bookk…" at bounding box center [323, 175] width 387 height 95
click at [449, 259] on button "Save" at bounding box center [457, 259] width 43 height 19
click at [449, 259] on button "Save" at bounding box center [453, 259] width 49 height 19
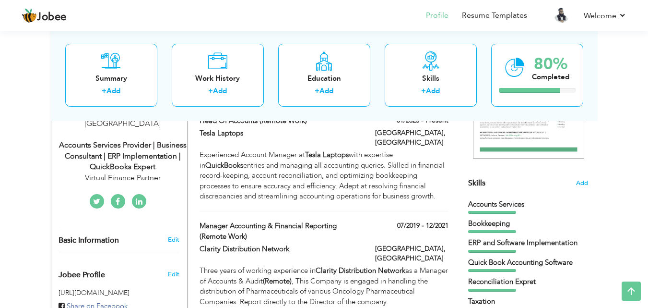
scroll to position [48, 0]
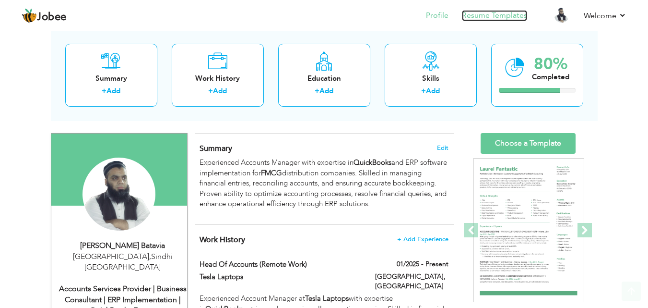
click at [503, 14] on link "Resume Templates" at bounding box center [494, 15] width 65 height 11
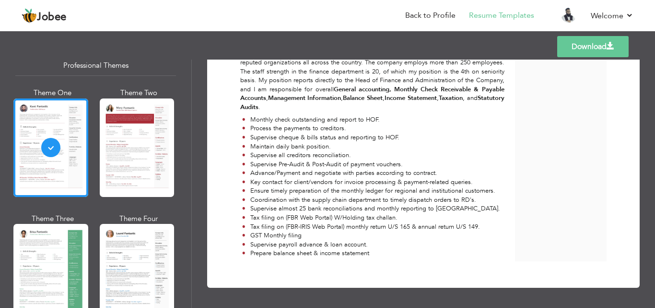
scroll to position [96, 0]
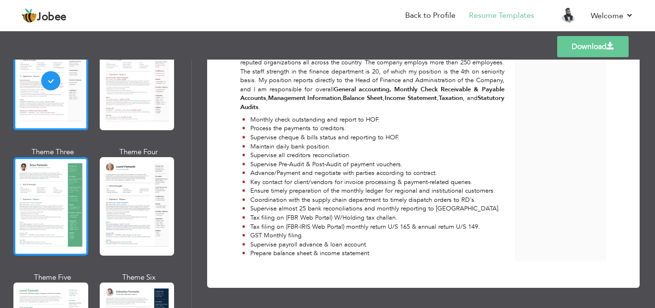
click at [54, 227] on div at bounding box center [50, 206] width 75 height 98
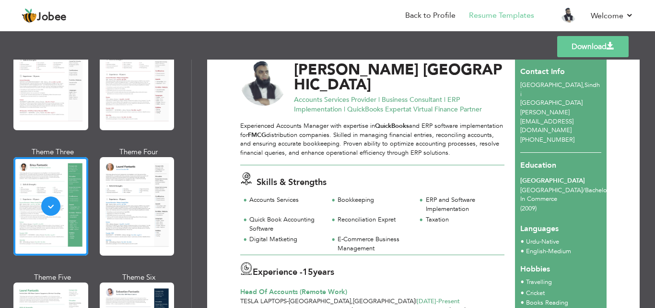
scroll to position [48, 0]
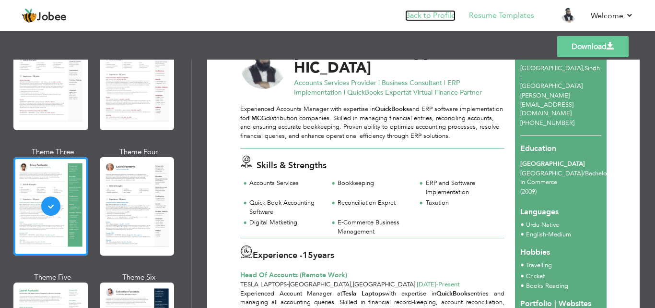
click at [426, 16] on link "Back to Profile" at bounding box center [430, 15] width 50 height 11
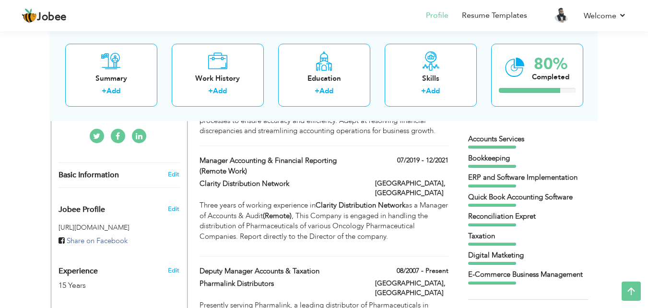
scroll to position [240, 0]
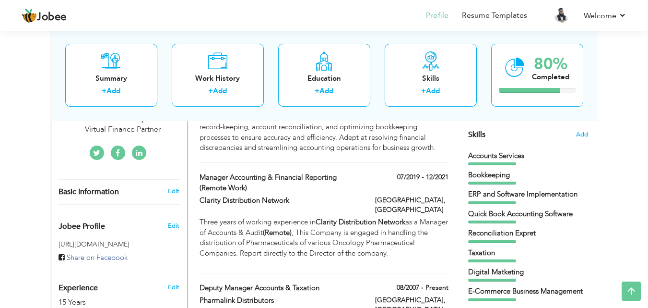
click at [521, 170] on div "Bookkeeping" at bounding box center [528, 175] width 120 height 10
click at [508, 175] on div "Bookkeeping" at bounding box center [528, 175] width 120 height 10
click at [495, 177] on div "Bookkeeping" at bounding box center [528, 175] width 120 height 10
click at [585, 133] on span "Add" at bounding box center [582, 134] width 12 height 9
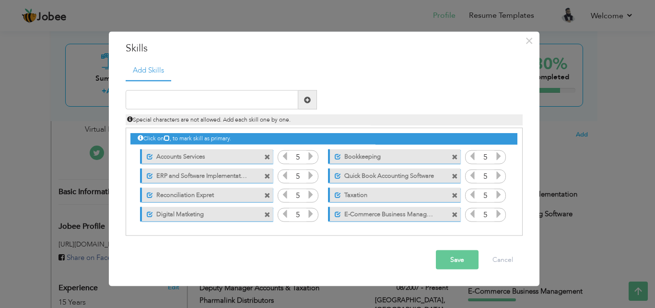
click at [454, 177] on span at bounding box center [455, 176] width 6 height 6
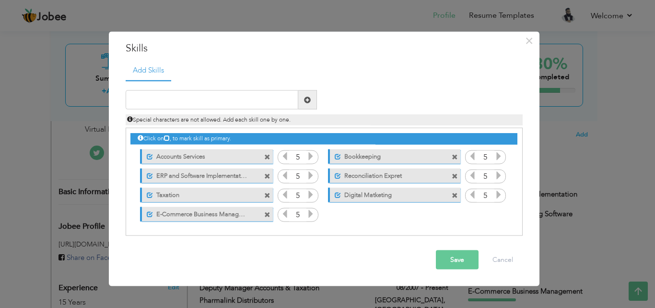
click at [269, 213] on span at bounding box center [267, 214] width 6 height 6
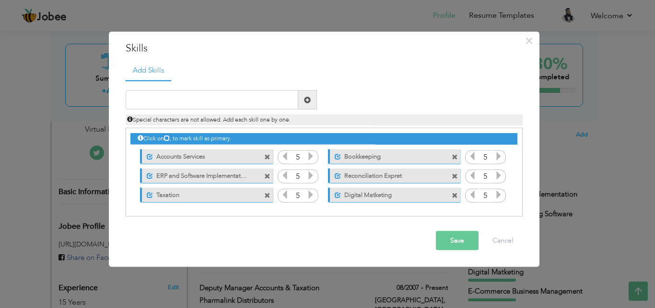
click at [267, 178] on span at bounding box center [267, 176] width 6 height 6
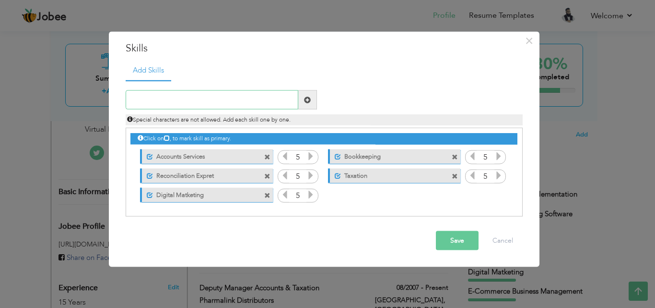
click at [249, 105] on input "text" at bounding box center [212, 99] width 173 height 19
type input "Reconciliation Expert"
click at [310, 99] on span at bounding box center [307, 99] width 7 height 7
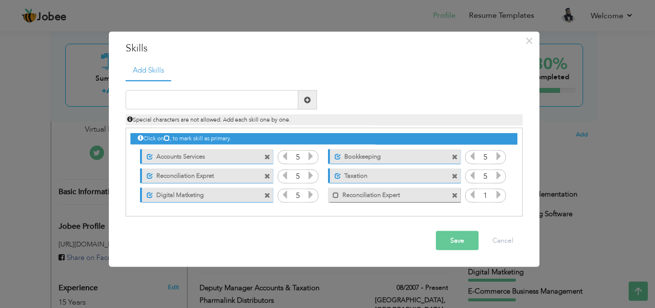
click at [501, 192] on icon at bounding box center [499, 194] width 9 height 9
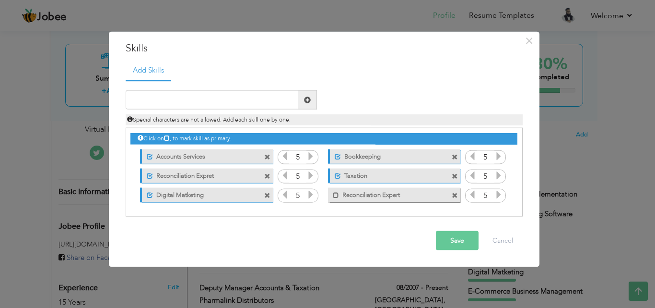
click at [501, 192] on icon at bounding box center [499, 194] width 9 height 9
click at [334, 195] on span at bounding box center [336, 194] width 6 height 6
click at [456, 193] on span at bounding box center [455, 195] width 6 height 6
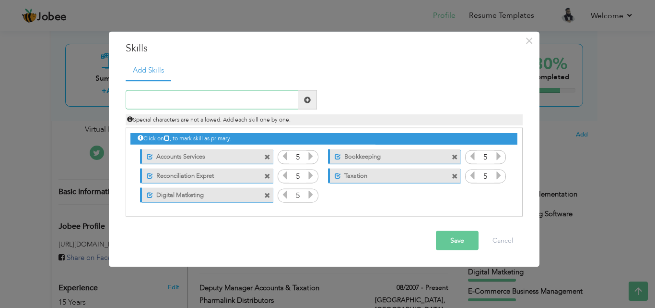
click at [204, 100] on input "text" at bounding box center [212, 99] width 173 height 19
type input "Ecommerce Handling"
click at [309, 99] on span at bounding box center [307, 99] width 7 height 7
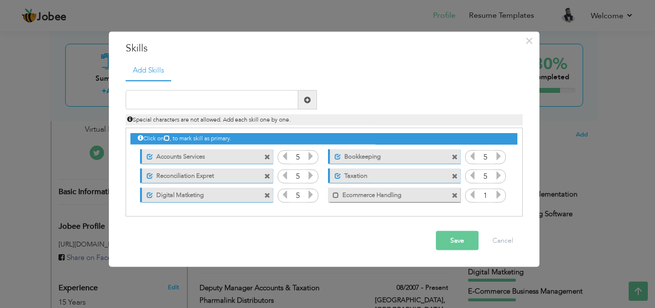
click at [499, 194] on icon at bounding box center [499, 194] width 9 height 9
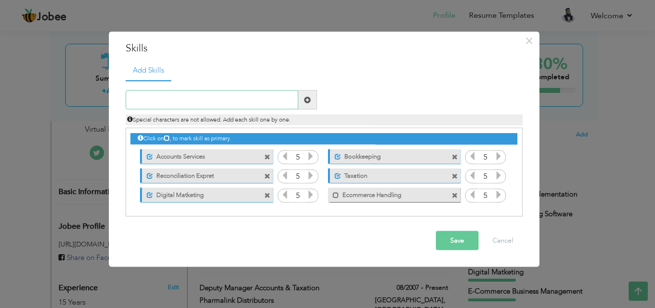
click at [261, 102] on input "text" at bounding box center [212, 99] width 173 height 19
type input "ERP Implementation"
click at [387, 90] on div "Duplicate entry" at bounding box center [427, 92] width 206 height 4
click at [242, 99] on input "ERP Implementation" at bounding box center [212, 99] width 173 height 19
click at [308, 100] on span at bounding box center [307, 99] width 7 height 7
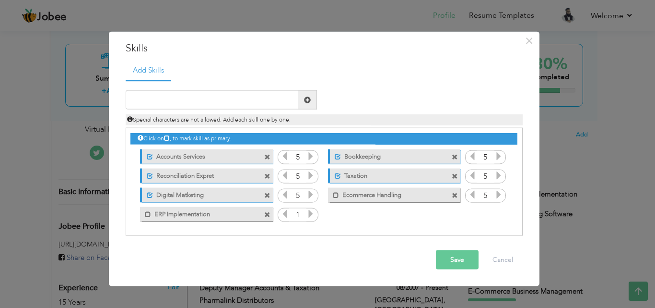
click at [311, 214] on icon at bounding box center [311, 213] width 9 height 9
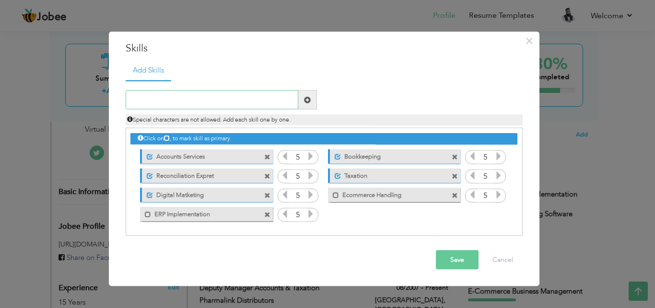
click at [243, 102] on input "text" at bounding box center [212, 99] width 173 height 19
type input "T"
type input "D"
type input "QuickBooks Expert"
click at [307, 102] on span at bounding box center [307, 99] width 7 height 7
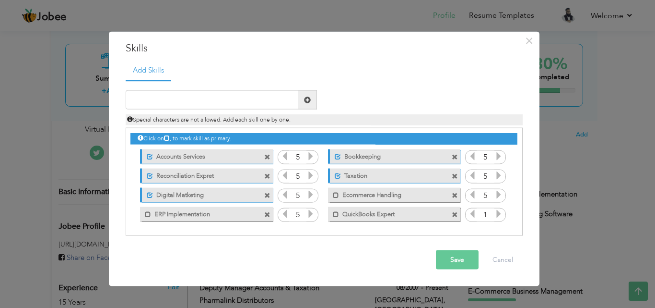
click at [500, 213] on icon at bounding box center [499, 213] width 9 height 9
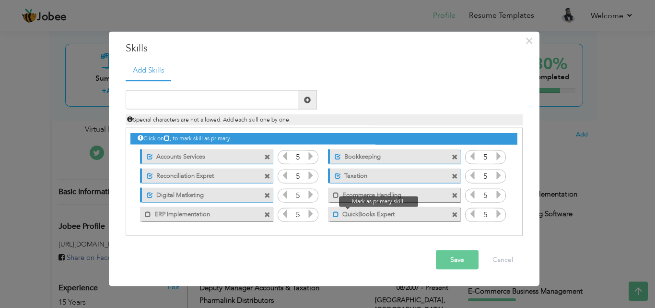
click at [335, 214] on span at bounding box center [336, 214] width 6 height 6
click at [335, 213] on span at bounding box center [336, 214] width 6 height 6
click at [446, 262] on button "Save" at bounding box center [457, 259] width 43 height 19
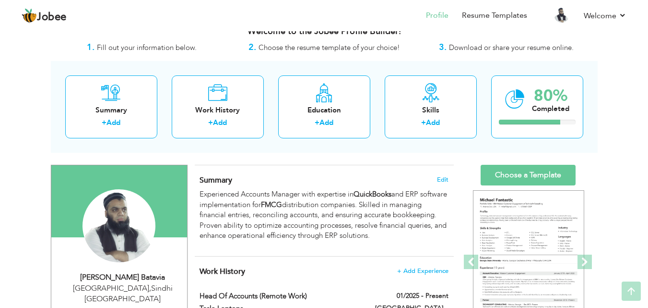
scroll to position [0, 0]
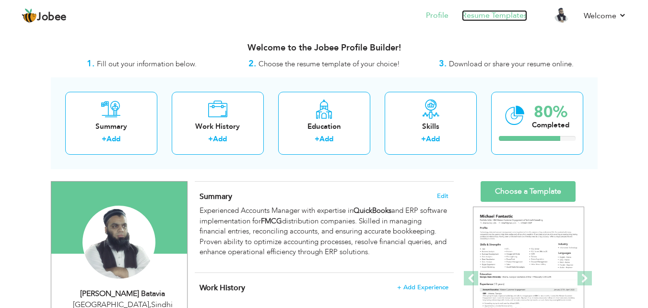
click at [483, 17] on link "Resume Templates" at bounding box center [494, 15] width 65 height 11
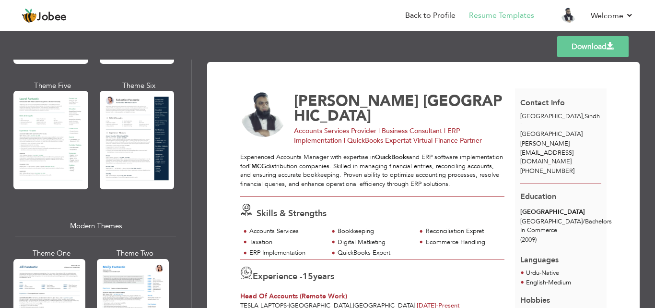
scroll to position [288, 0]
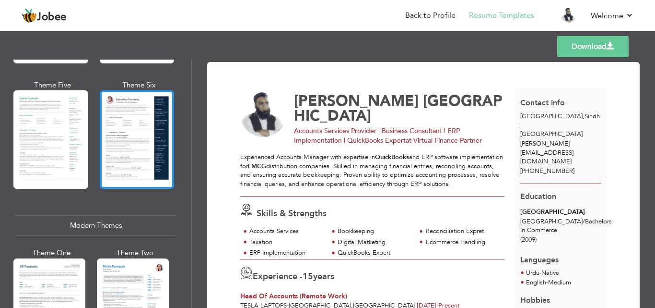
click at [130, 154] on div at bounding box center [137, 139] width 75 height 98
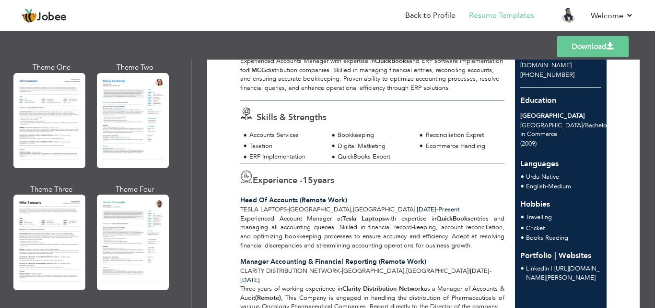
scroll to position [480, 0]
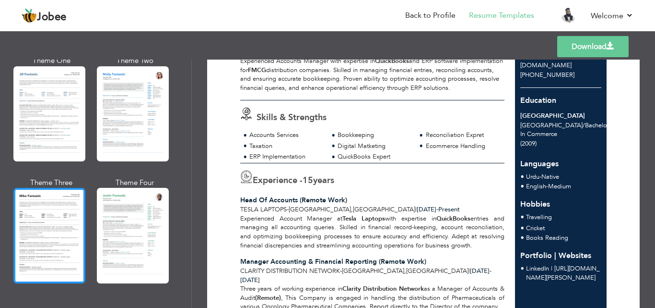
click at [44, 236] on div at bounding box center [49, 235] width 72 height 95
click at [44, 236] on div "Professional Themes Theme One Theme Two Theme Three Theme Four" at bounding box center [327, 183] width 655 height 248
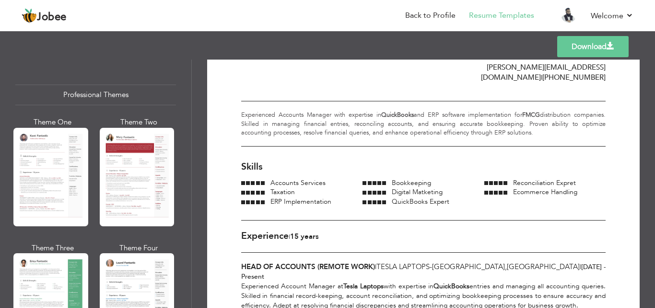
scroll to position [0, 0]
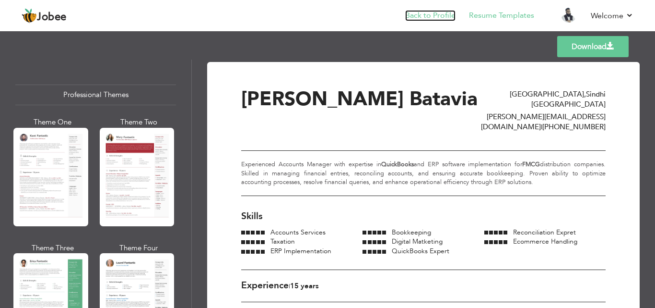
click at [433, 17] on link "Back to Profile" at bounding box center [430, 15] width 50 height 11
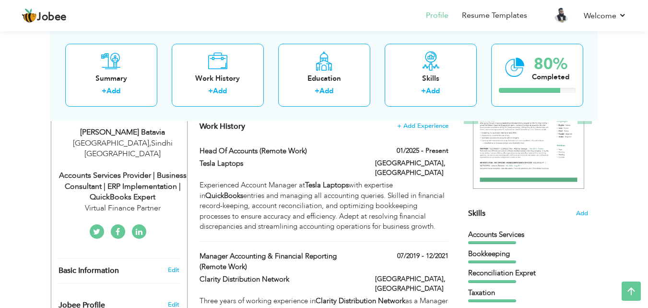
scroll to position [144, 0]
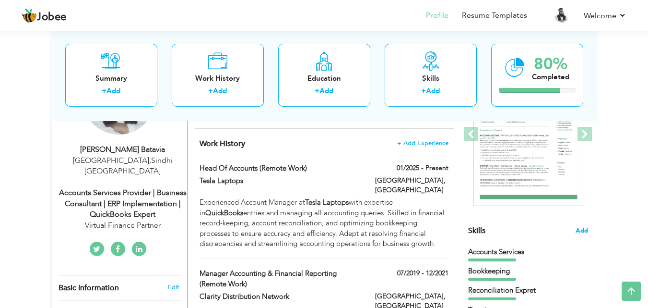
click at [579, 230] on span "Add" at bounding box center [582, 230] width 12 height 9
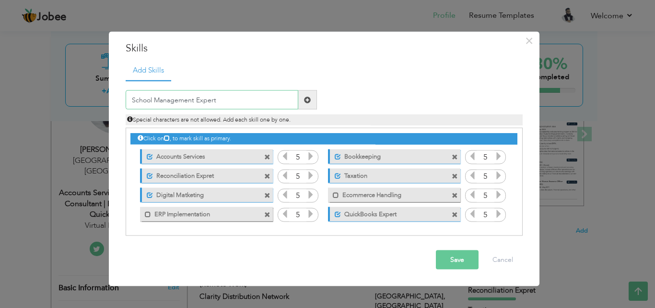
type input "School Management Expert"
click at [458, 261] on button "Save" at bounding box center [457, 259] width 43 height 19
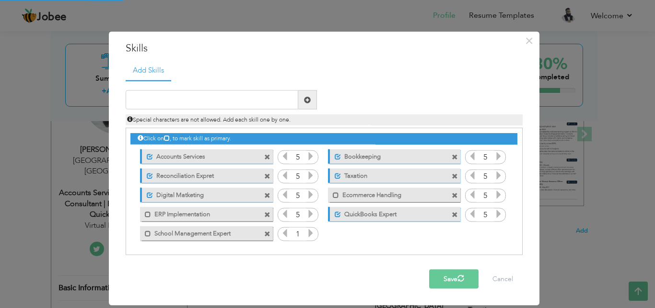
click at [311, 232] on icon at bounding box center [311, 232] width 9 height 9
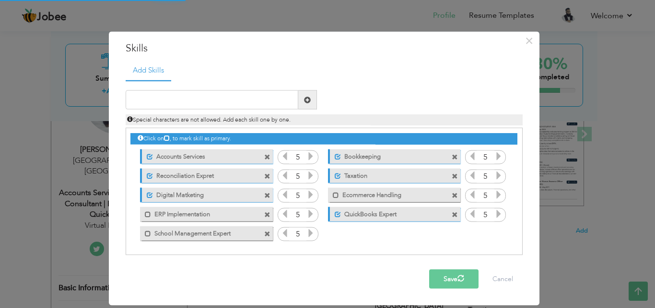
click at [311, 232] on icon at bounding box center [311, 232] width 9 height 9
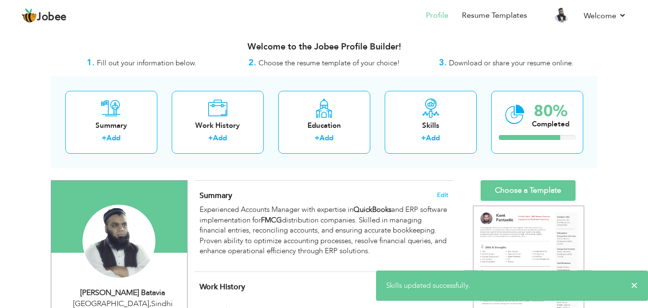
scroll to position [0, 0]
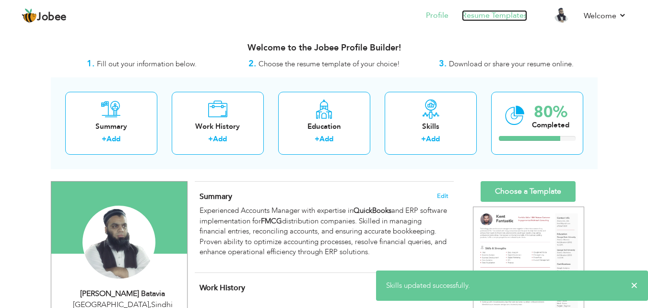
click at [485, 16] on link "Resume Templates" at bounding box center [494, 15] width 65 height 11
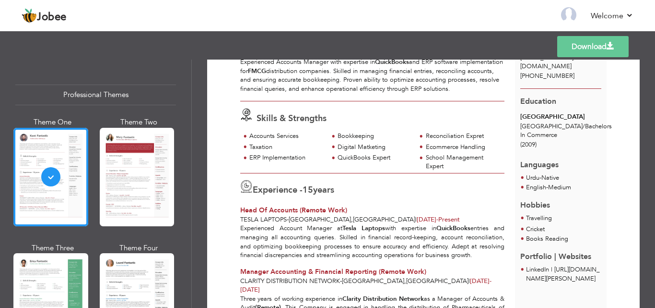
scroll to position [96, 0]
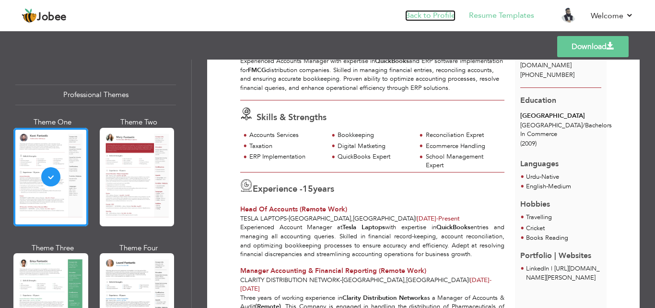
click at [435, 17] on link "Back to Profile" at bounding box center [430, 15] width 50 height 11
click at [434, 16] on link "Back to Profile" at bounding box center [430, 15] width 50 height 11
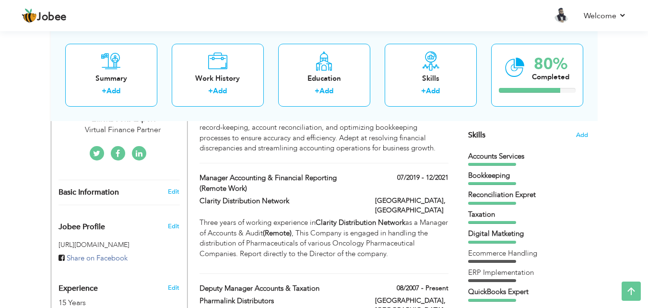
scroll to position [240, 0]
click at [514, 216] on div "Taxation" at bounding box center [528, 214] width 120 height 10
click at [578, 136] on span "Add" at bounding box center [582, 134] width 12 height 9
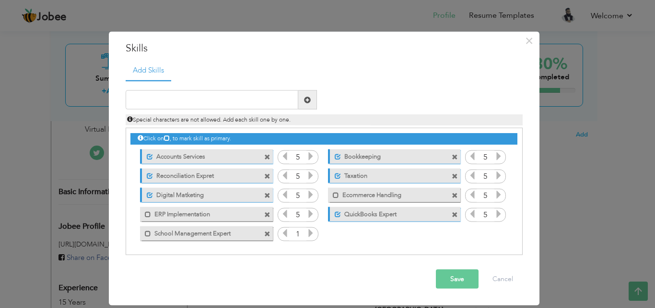
click at [268, 234] on span at bounding box center [267, 233] width 6 height 6
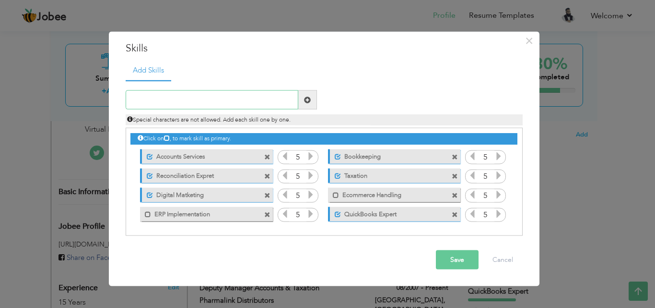
click at [207, 102] on input "text" at bounding box center [212, 99] width 173 height 19
type input "Payroll & HR Policies"
click at [309, 101] on span at bounding box center [307, 99] width 7 height 7
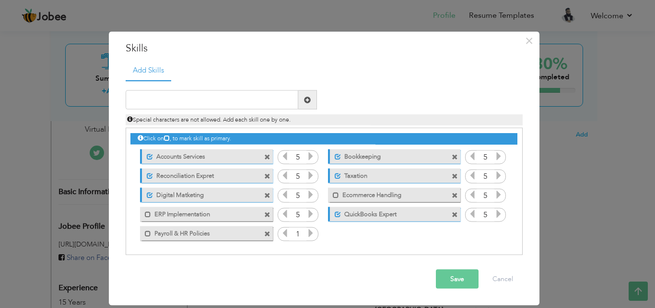
click at [309, 231] on icon at bounding box center [311, 232] width 9 height 9
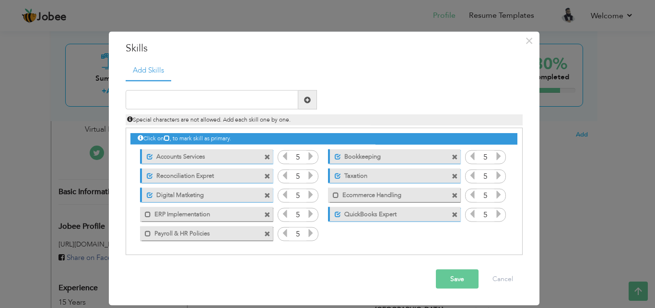
click at [309, 231] on icon at bounding box center [311, 232] width 9 height 9
click at [450, 275] on button "Save" at bounding box center [457, 278] width 43 height 19
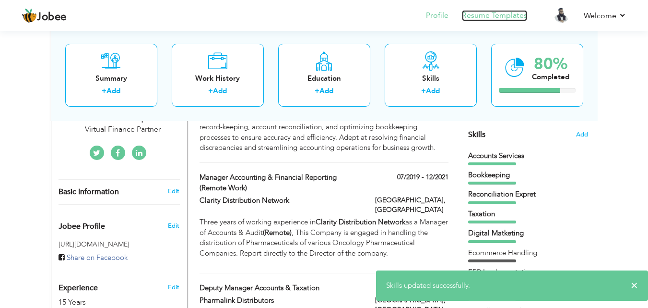
click at [487, 16] on link "Resume Templates" at bounding box center [494, 15] width 65 height 11
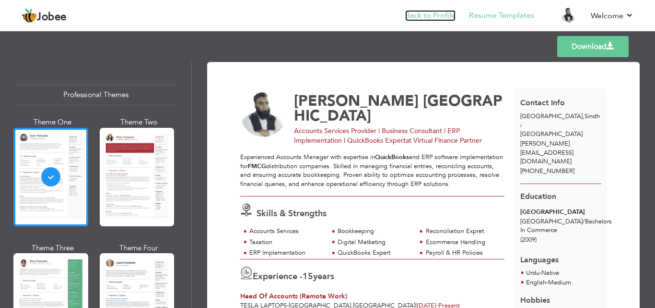
click at [421, 12] on link "Back to Profile" at bounding box center [430, 15] width 50 height 11
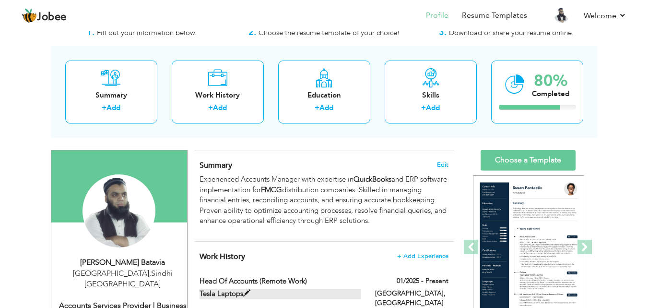
scroll to position [48, 0]
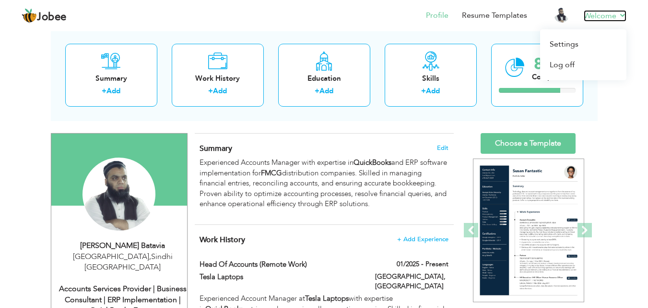
click at [626, 15] on link "Welcome" at bounding box center [605, 16] width 43 height 12
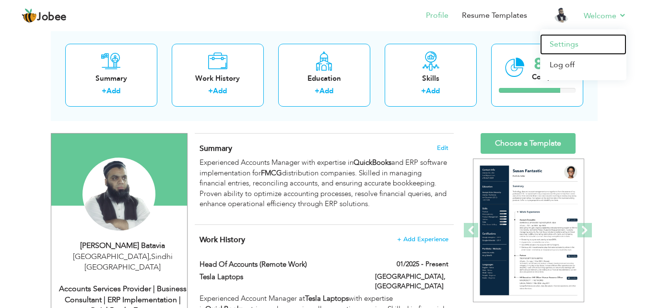
click at [572, 41] on link "Settings" at bounding box center [583, 44] width 86 height 21
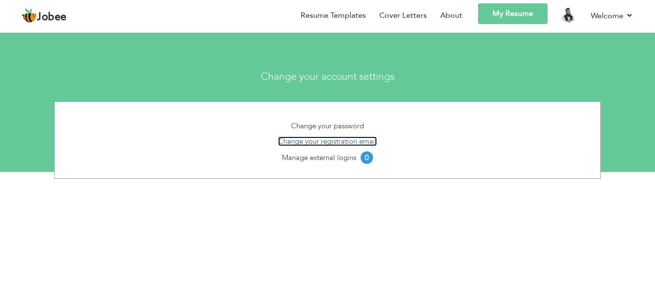
click at [328, 141] on link "Change your registration email" at bounding box center [327, 141] width 99 height 10
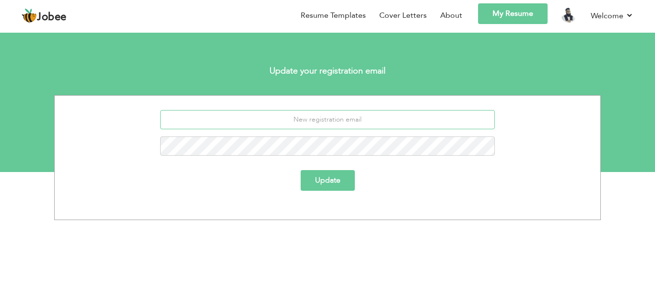
click at [367, 118] on input "email" at bounding box center [327, 119] width 335 height 19
type input "[PERSON_NAME][EMAIL_ADDRESS][DOMAIN_NAME]"
click at [301, 170] on button "Update" at bounding box center [328, 180] width 54 height 21
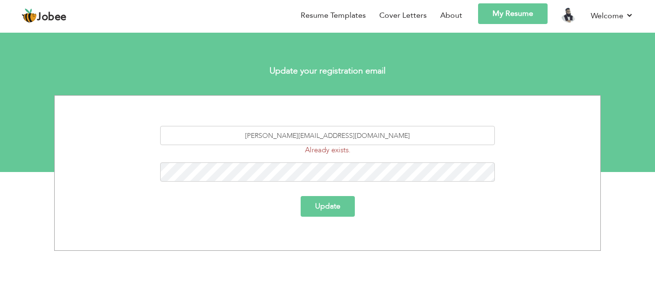
click at [336, 209] on button "Update" at bounding box center [328, 206] width 54 height 21
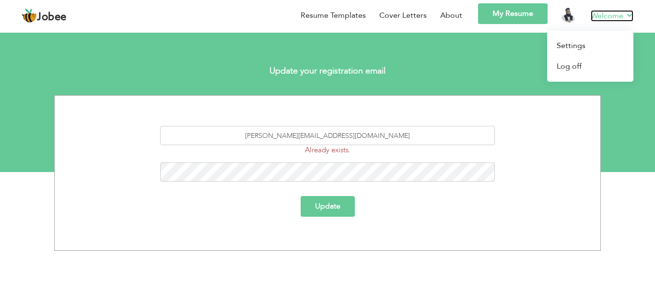
click at [615, 16] on link "Welcome" at bounding box center [612, 16] width 43 height 12
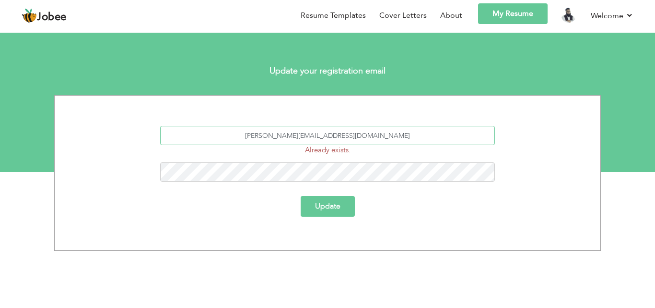
click at [332, 136] on input "[PERSON_NAME][EMAIL_ADDRESS][DOMAIN_NAME]" at bounding box center [327, 135] width 335 height 19
type input "asb.tesla@gmail.com"
click at [330, 204] on button "Update" at bounding box center [328, 206] width 54 height 21
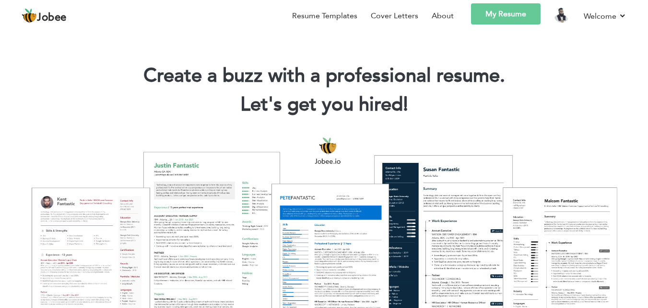
click at [491, 12] on link "My Resume" at bounding box center [506, 13] width 70 height 21
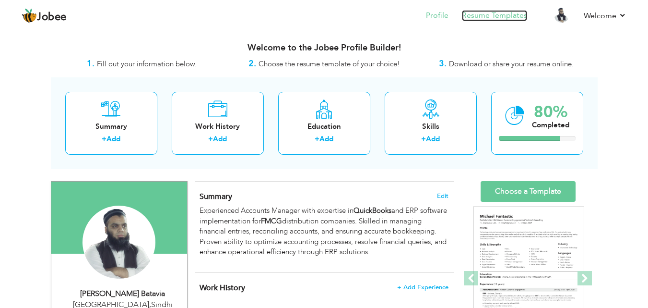
click at [493, 15] on link "Resume Templates" at bounding box center [494, 15] width 65 height 11
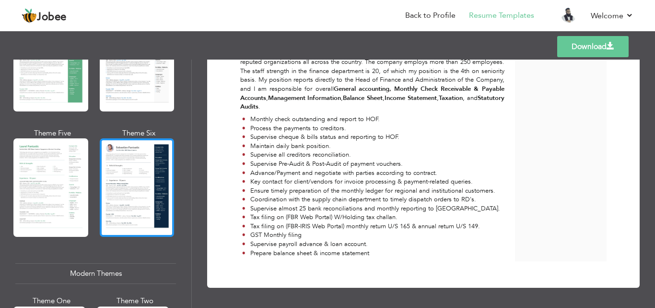
scroll to position [528, 0]
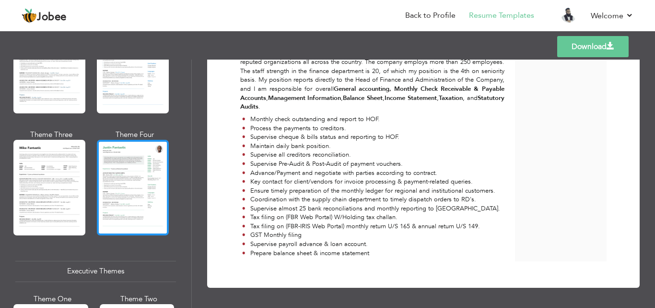
click at [156, 196] on div at bounding box center [133, 187] width 72 height 95
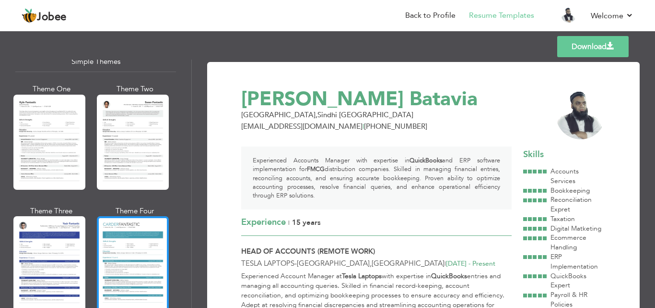
scroll to position [1708, 0]
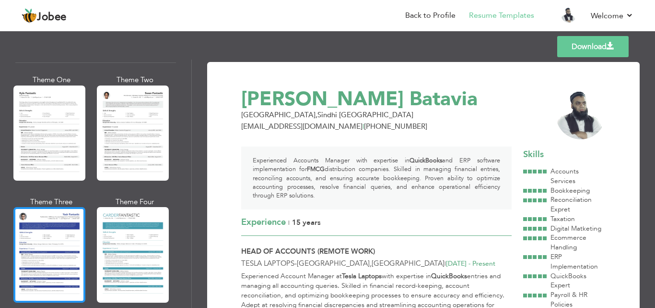
click at [55, 220] on div at bounding box center [49, 254] width 72 height 95
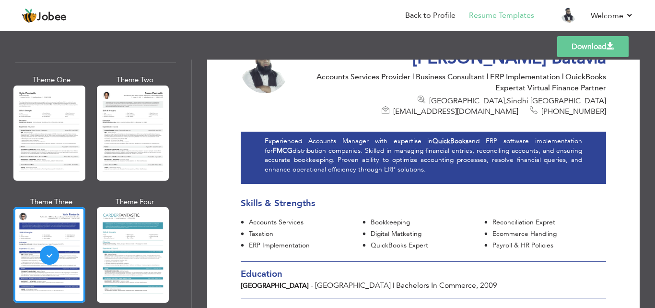
scroll to position [0, 0]
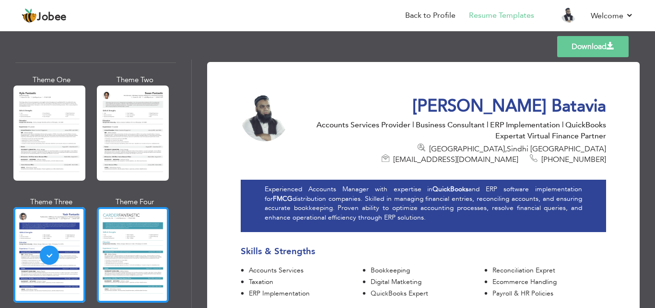
click at [124, 237] on div at bounding box center [133, 254] width 72 height 95
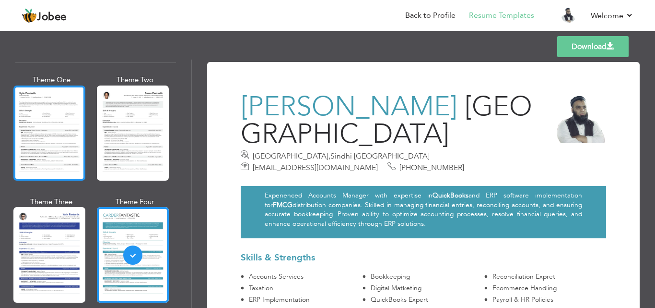
click at [54, 118] on div at bounding box center [49, 132] width 72 height 95
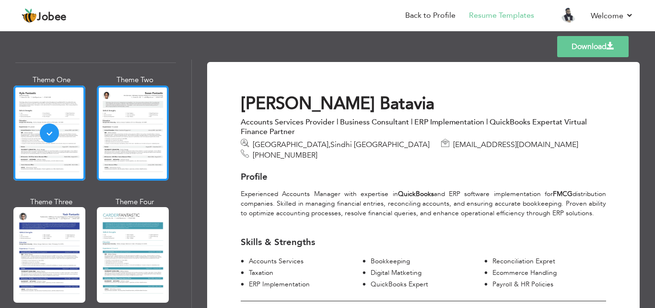
click at [153, 122] on div at bounding box center [133, 132] width 72 height 95
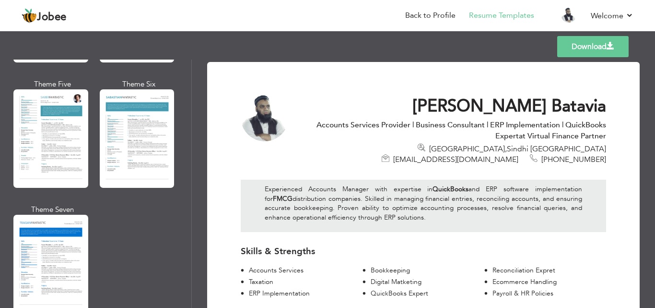
scroll to position [1372, 0]
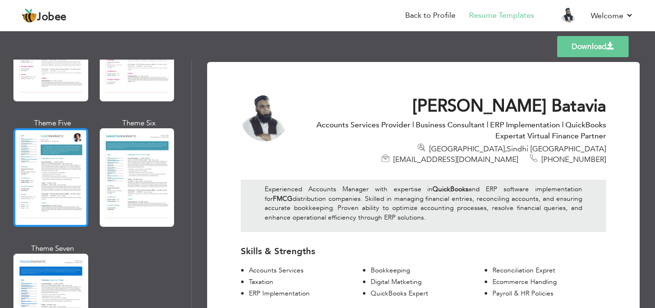
click at [47, 154] on div at bounding box center [50, 177] width 75 height 98
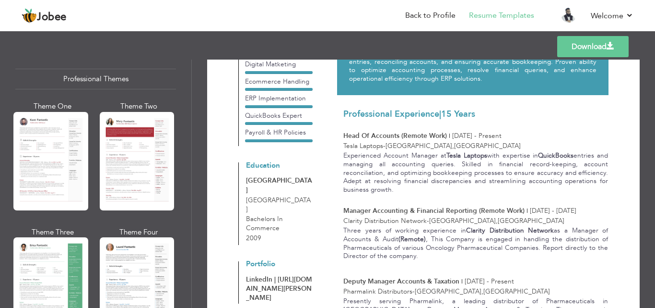
scroll to position [0, 0]
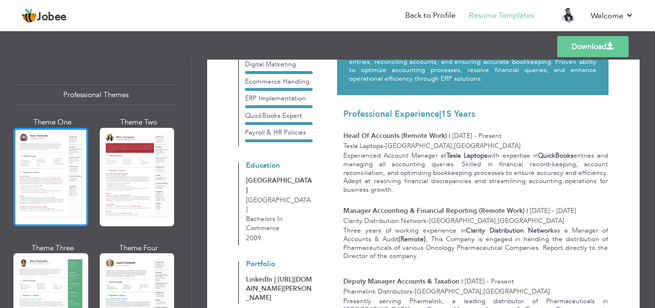
click at [60, 193] on div at bounding box center [50, 177] width 75 height 98
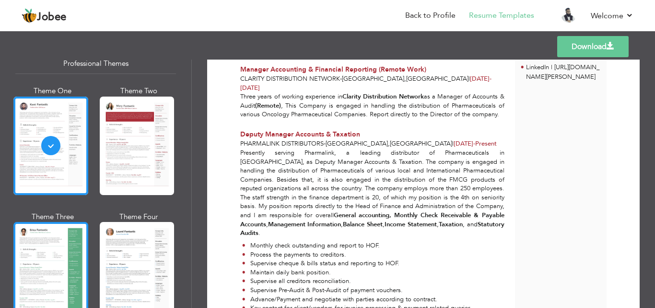
scroll to position [48, 0]
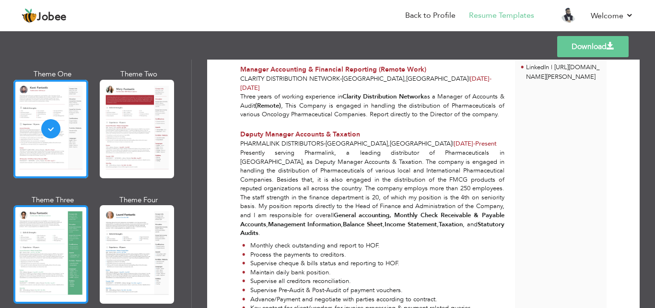
click at [59, 252] on div at bounding box center [50, 254] width 75 height 98
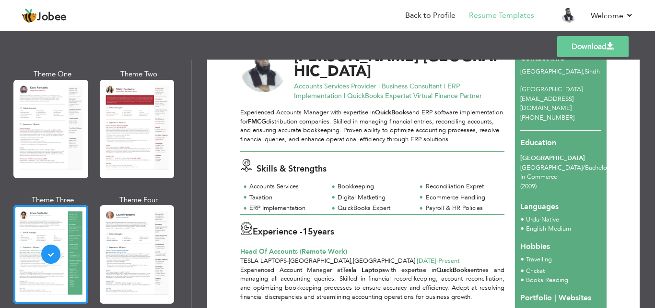
scroll to position [0, 0]
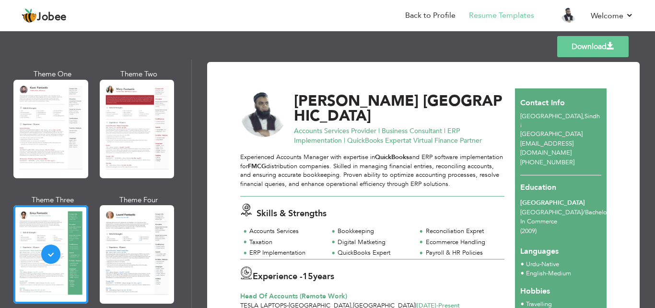
click at [584, 48] on link "Download" at bounding box center [592, 46] width 71 height 21
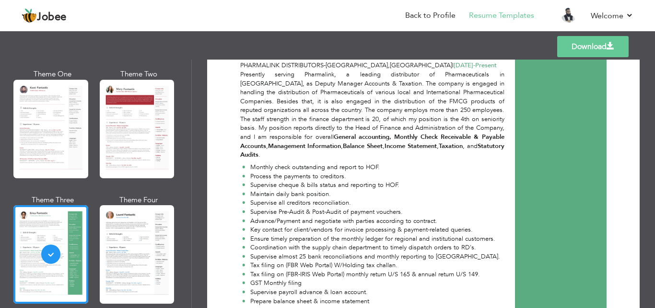
scroll to position [318, 0]
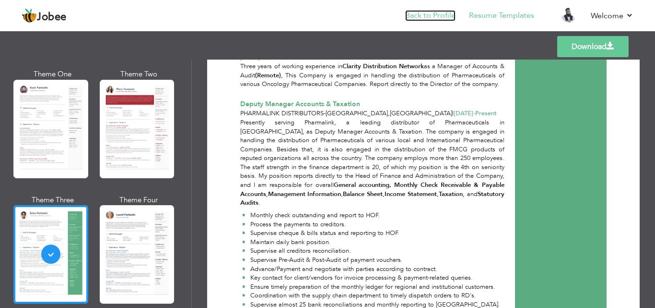
click at [452, 17] on link "Back to Profile" at bounding box center [430, 15] width 50 height 11
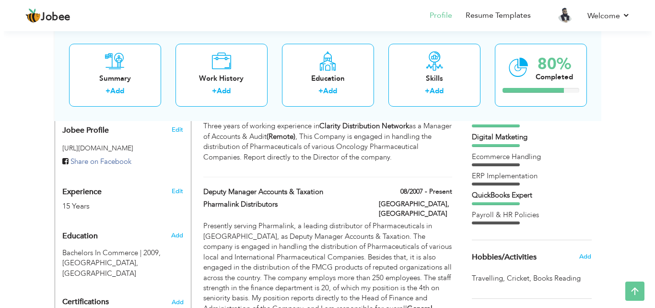
scroll to position [384, 0]
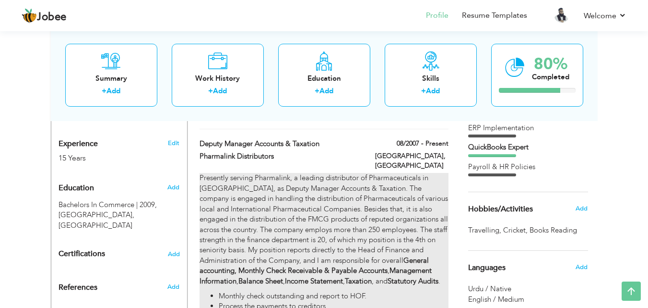
click at [401, 213] on p "Presently serving Pharmalink, a leading distributor of Pharmaceuticals in [GEOG…" at bounding box center [324, 229] width 249 height 113
type input "Deputy Manager Accounts & Taxation"
type input "Pharmalink Distributors"
type input "08/2007"
type input "[GEOGRAPHIC_DATA]"
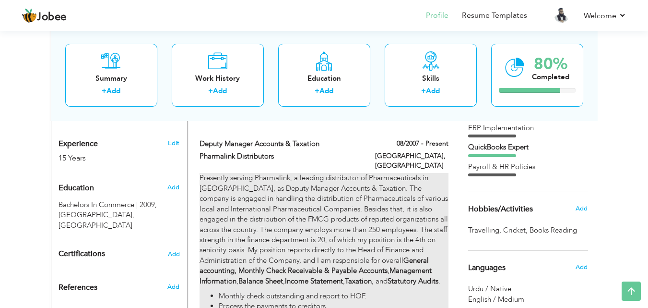
type input "[GEOGRAPHIC_DATA]"
checkbox input "true"
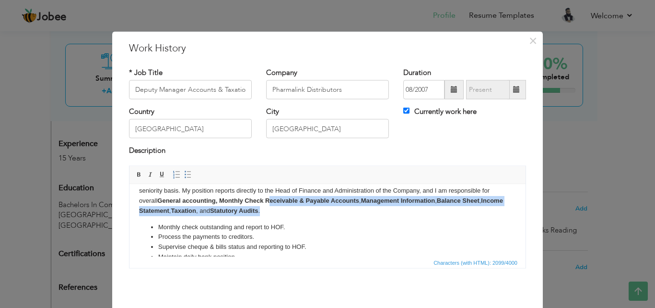
scroll to position [0, 0]
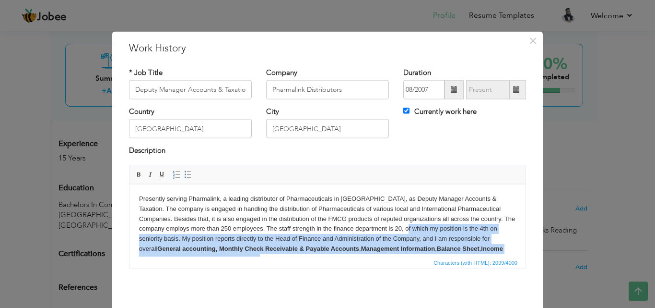
drag, startPoint x: 267, startPoint y: 208, endPoint x: 311, endPoint y: 227, distance: 48.6
click at [317, 227] on p "Presently serving Pharmalink, a leading distributor of Pharmaceuticals in Pakis…" at bounding box center [327, 228] width 377 height 70
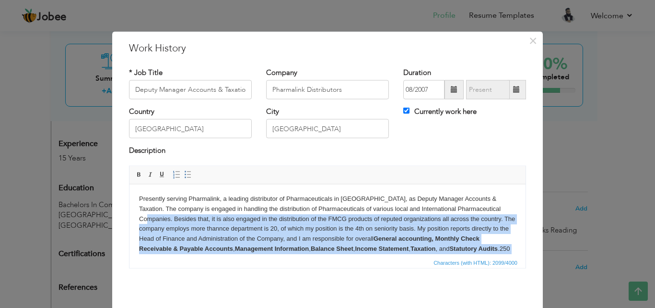
drag, startPoint x: 485, startPoint y: 245, endPoint x: 137, endPoint y: 221, distance: 348.2
click at [137, 221] on html "Presently serving Pharmalink, a leading distributor of Pharmaceuticals in Pakis…" at bounding box center [328, 311] width 396 height 255
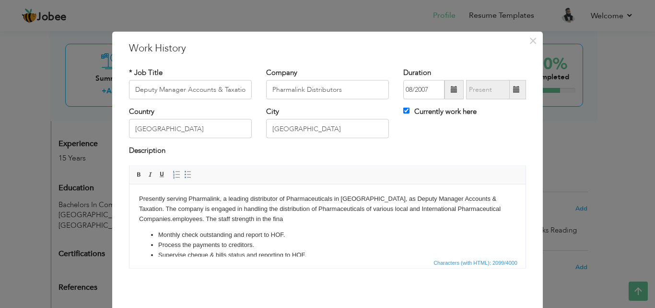
drag, startPoint x: 273, startPoint y: 218, endPoint x: 134, endPoint y: 222, distance: 139.2
click at [134, 222] on html "Presently serving Pharmalink, a leading distributor of Pharmaceuticals in Pakis…" at bounding box center [328, 291] width 396 height 215
click at [332, 229] on li "Monthly check outstanding and report to HOF." at bounding box center [327, 234] width 339 height 10
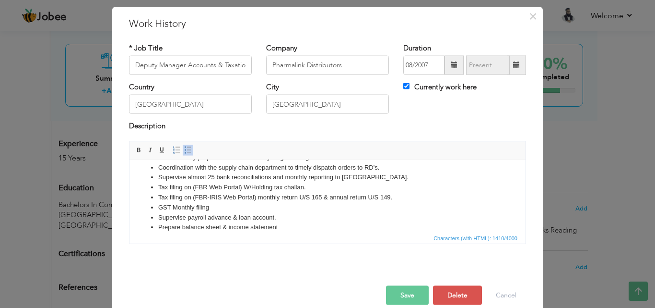
scroll to position [38, 0]
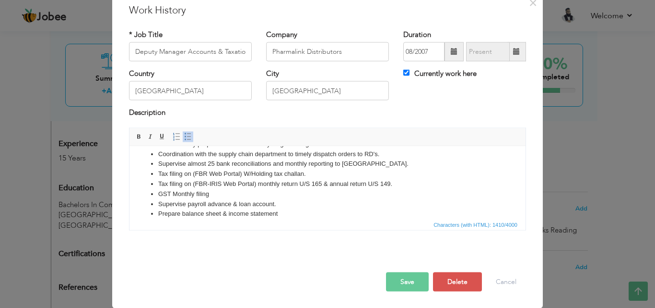
click at [395, 279] on button "Save" at bounding box center [407, 281] width 43 height 19
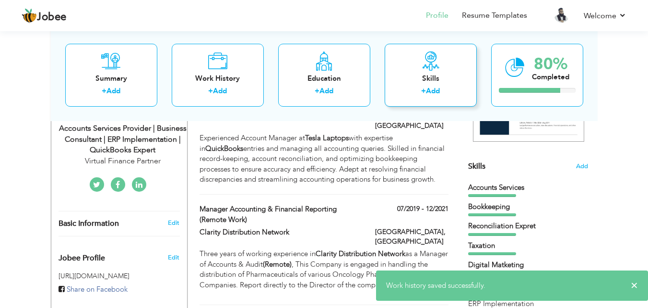
scroll to position [126, 0]
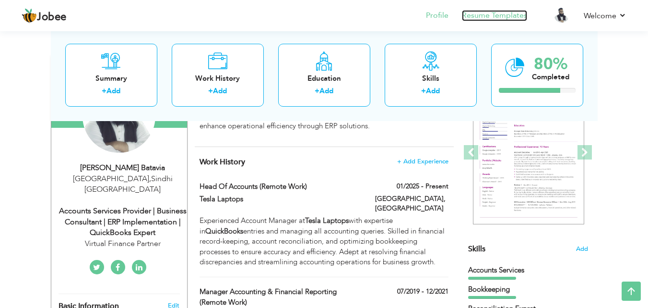
click at [487, 11] on link "Resume Templates" at bounding box center [494, 15] width 65 height 11
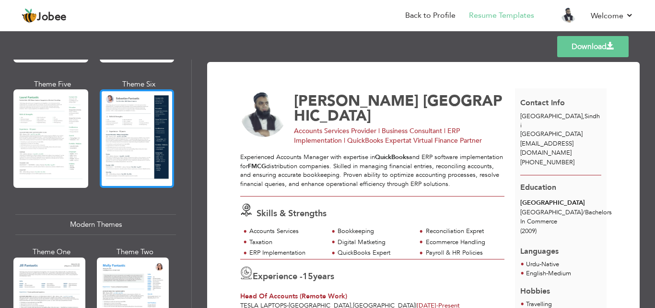
scroll to position [288, 0]
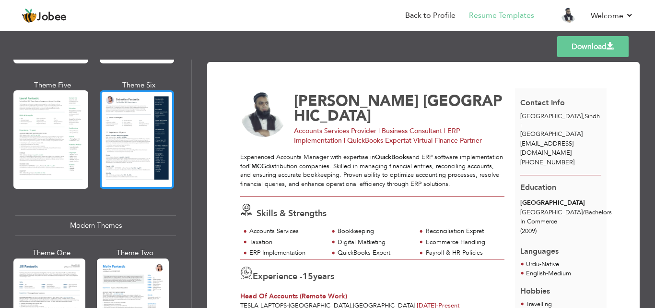
click at [131, 141] on div at bounding box center [137, 139] width 75 height 98
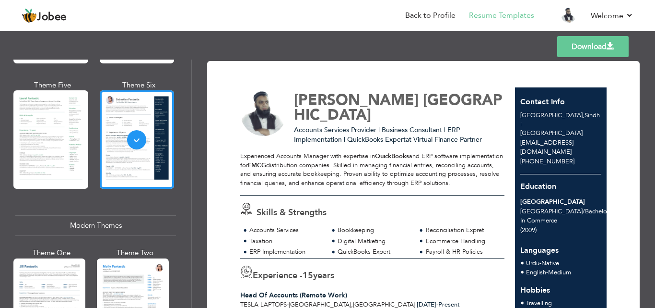
scroll to position [0, 0]
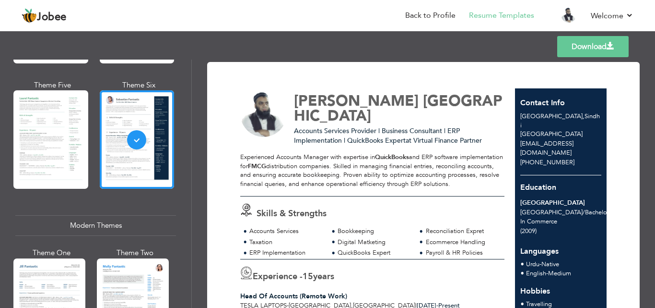
click at [615, 49] on link "Download" at bounding box center [592, 46] width 71 height 21
click at [424, 13] on link "Back to Profile" at bounding box center [430, 15] width 50 height 11
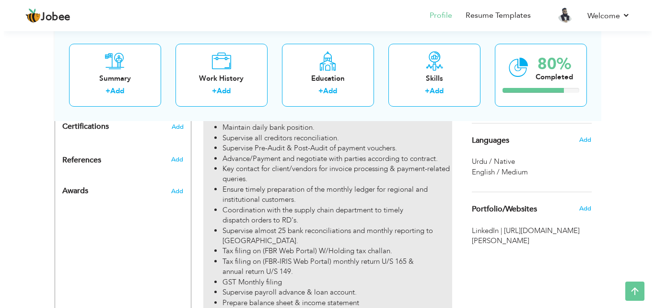
scroll to position [528, 0]
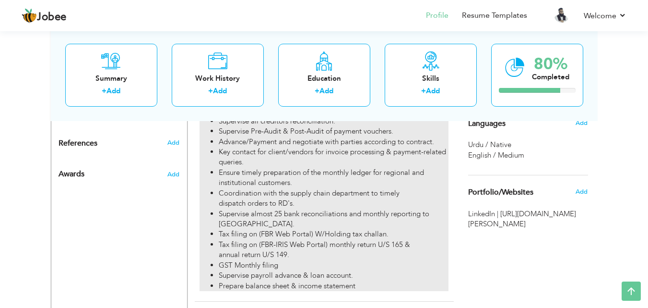
click at [359, 239] on li "Tax filing on (FBR-IRIS Web Portal) monthly return U/S 165 & annual return U/S …" at bounding box center [333, 249] width 229 height 21
type input "Deputy Manager Accounts & Taxation"
type input "Pharmalink Distributors"
type input "08/2007"
type input "[GEOGRAPHIC_DATA]"
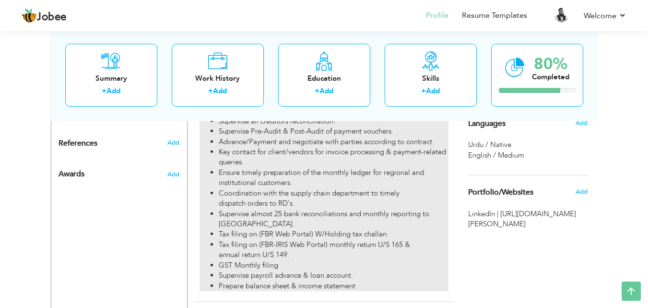
type input "[GEOGRAPHIC_DATA]"
checkbox input "true"
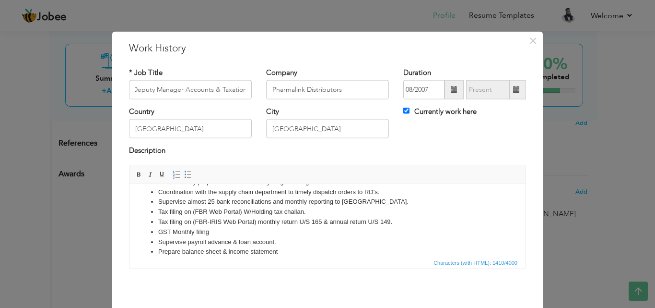
scroll to position [0, 0]
click at [160, 226] on li "GST Monthly filing" at bounding box center [327, 231] width 339 height 10
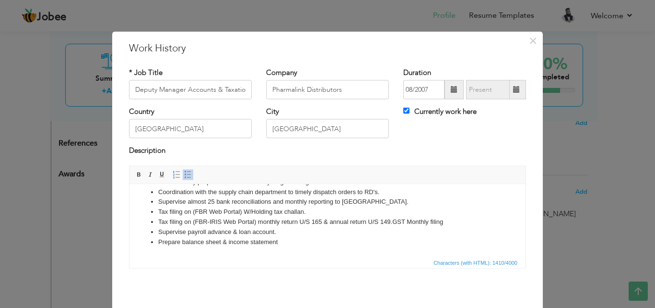
scroll to position [123, 0]
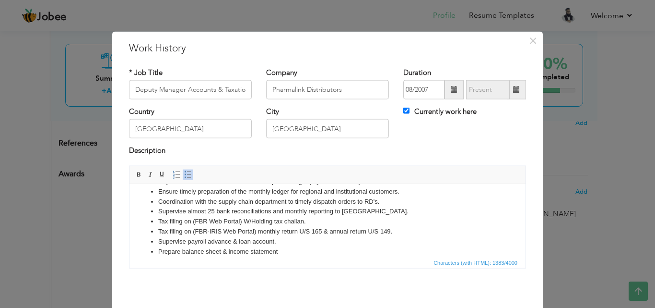
click at [247, 216] on li "Tax filing on (FBR Web Portal) W/Holding tax challan." at bounding box center [327, 221] width 339 height 10
click at [301, 216] on li "Tax filing on (FBR Web Portal) W/Holding tax challan." at bounding box center [327, 221] width 339 height 10
click at [308, 216] on li "Tax filing on (FBR Web Portal) W/Holding tax challan." at bounding box center [327, 221] width 339 height 10
click at [260, 216] on li "Advance Tax & GST filiing Monhtly/Quaterly/Annual" at bounding box center [327, 221] width 339 height 10
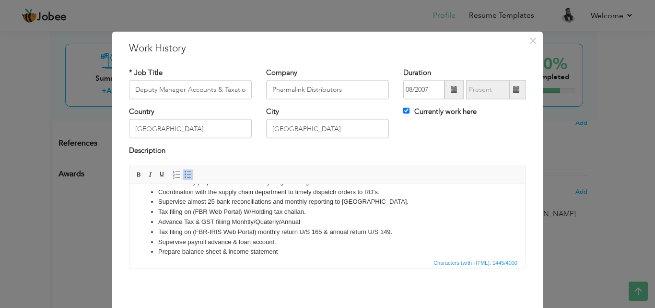
click at [265, 216] on li "Advance Tax & GST filiing Monhtly/Quaterly/Annual" at bounding box center [327, 221] width 339 height 10
click at [247, 216] on li "Advance Tax & GST filiing Monhtly/Quaterly/Annual" at bounding box center [327, 221] width 339 height 10
click at [295, 216] on li "Advance Tax & GST filiing Monhtly/Quaterly/Annual" at bounding box center [327, 221] width 339 height 10
click at [304, 216] on li "Advance Tax & GST filiing Monhtly/Quaterly/Annual" at bounding box center [327, 221] width 339 height 10
click at [311, 216] on li "Advance Tax & GST filing Monthly/Quarterly/Annually" at bounding box center [327, 221] width 339 height 10
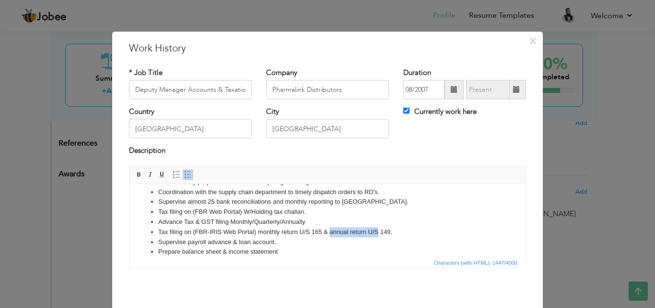
drag, startPoint x: 378, startPoint y: 221, endPoint x: 330, endPoint y: 218, distance: 48.0
click at [330, 226] on li "Tax filing on (FBR-IRIS Web Portal) monthly return U/S 165 & annual return U/S …" at bounding box center [327, 231] width 339 height 10
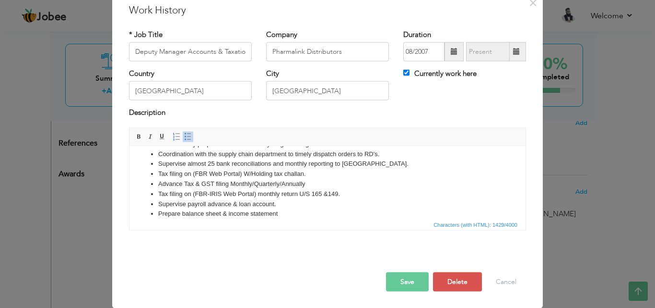
click at [406, 284] on button "Save" at bounding box center [407, 281] width 43 height 19
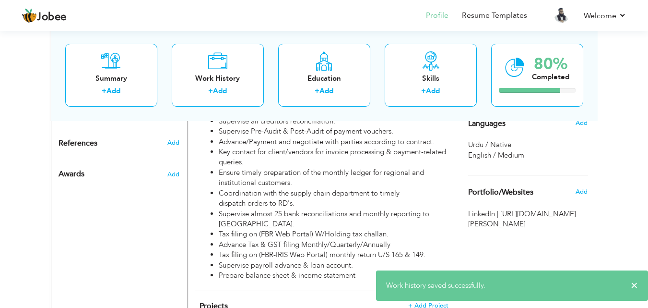
scroll to position [480, 0]
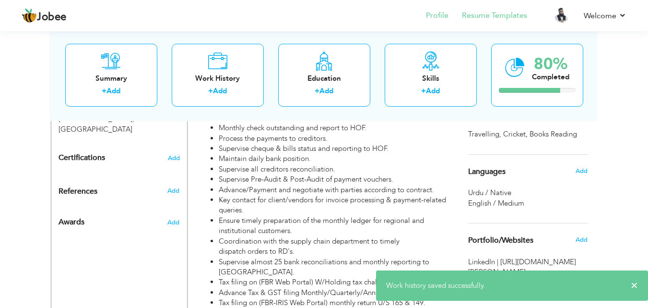
click at [492, 21] on li "Resume Templates" at bounding box center [488, 16] width 79 height 26
click at [493, 19] on link "Resume Templates" at bounding box center [494, 15] width 65 height 11
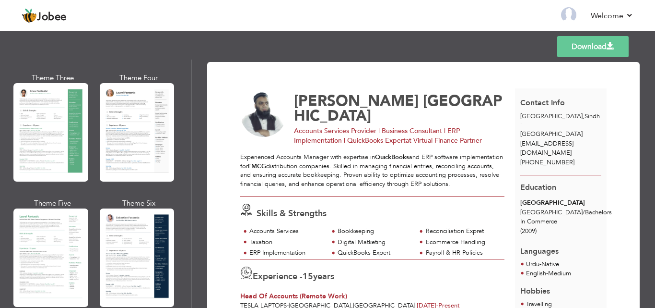
scroll to position [192, 0]
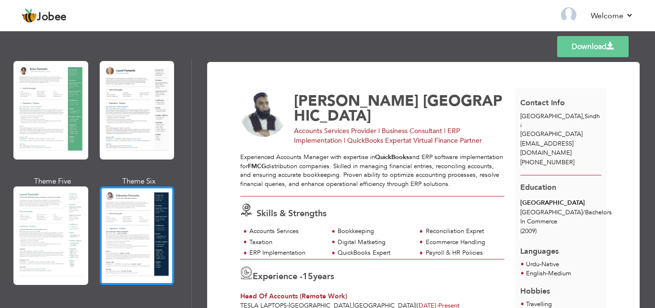
click at [159, 213] on div at bounding box center [137, 235] width 75 height 98
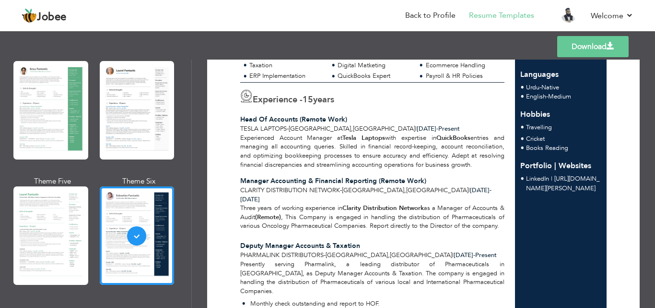
scroll to position [160, 0]
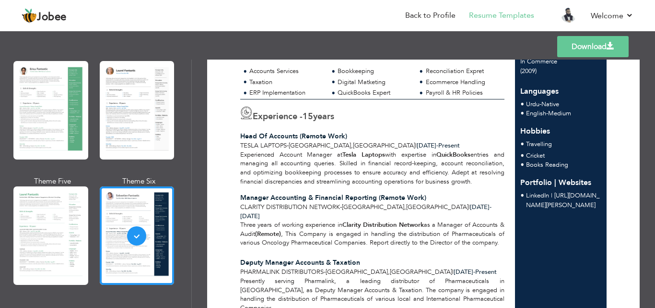
click at [600, 41] on link "Download" at bounding box center [592, 46] width 71 height 21
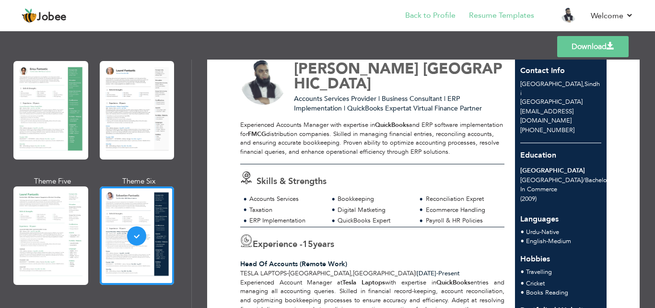
scroll to position [16, 0]
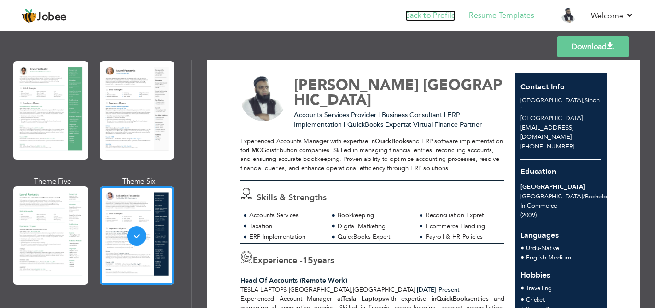
click at [431, 10] on link "Back to Profile" at bounding box center [430, 15] width 50 height 11
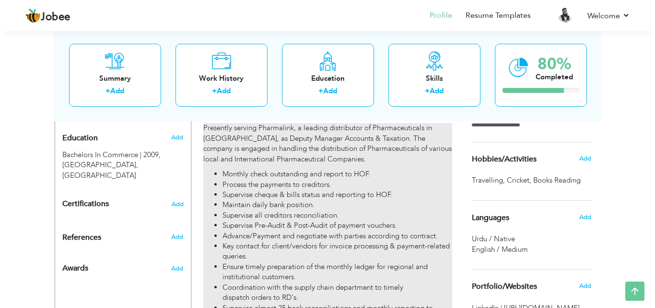
scroll to position [417, 0]
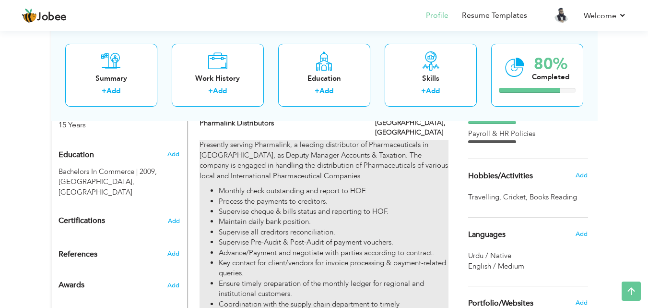
click at [327, 206] on li "Supervise cheque & bills status and reporting to HOF." at bounding box center [333, 211] width 229 height 10
type input "Deputy Manager Accounts & Taxation"
type input "Pharmalink Distributors"
type input "08/2007"
type input "[GEOGRAPHIC_DATA]"
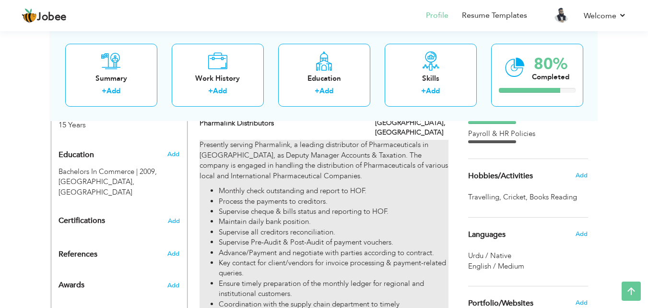
type input "[GEOGRAPHIC_DATA]"
checkbox input "true"
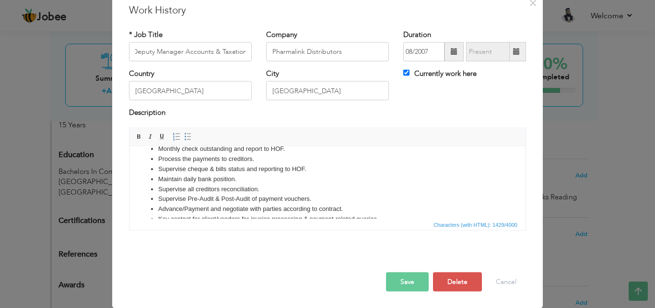
scroll to position [0, 0]
click at [248, 174] on li "Maintain daily bank position." at bounding box center [327, 179] width 339 height 10
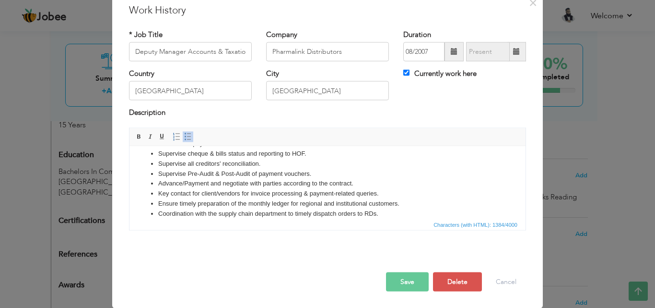
scroll to position [48, 0]
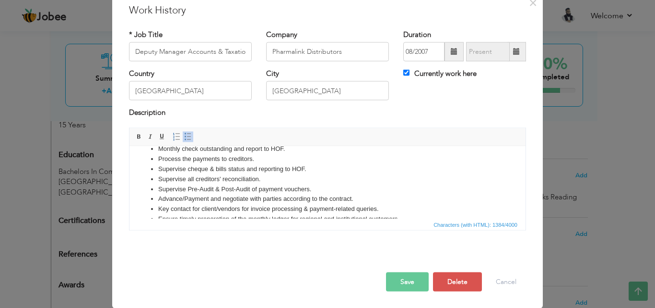
click at [222, 174] on li "Supervise all creditors' reconciliation." at bounding box center [327, 179] width 339 height 10
click at [265, 184] on li "Supervise Pre-Audit & Post-Audit of payment vouchers." at bounding box center [327, 189] width 339 height 10
click at [310, 174] on li "Supervise all creditors and debtors reconciliation." at bounding box center [327, 179] width 339 height 10
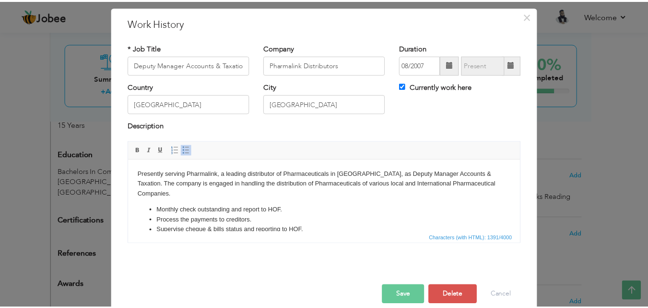
scroll to position [38, 0]
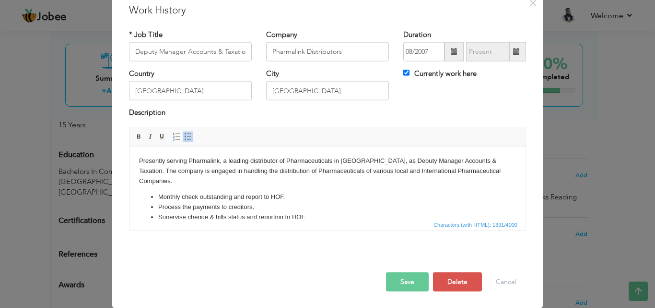
click at [405, 279] on button "Save" at bounding box center [407, 281] width 43 height 19
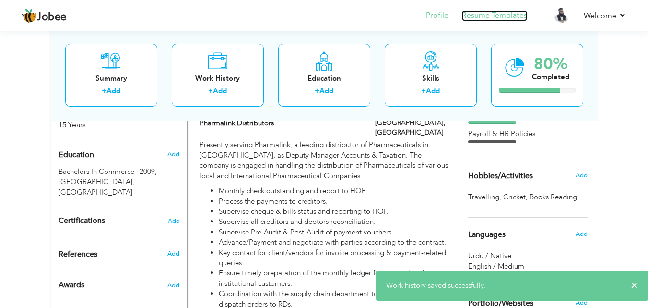
click at [494, 15] on link "Resume Templates" at bounding box center [494, 15] width 65 height 11
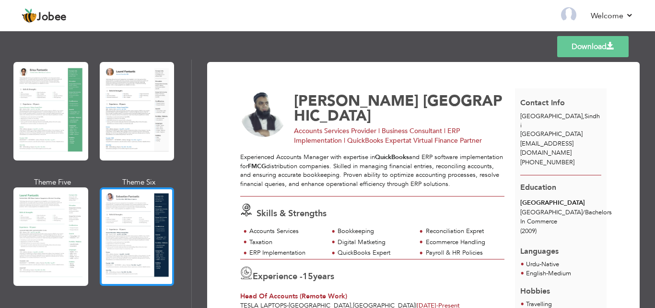
scroll to position [192, 0]
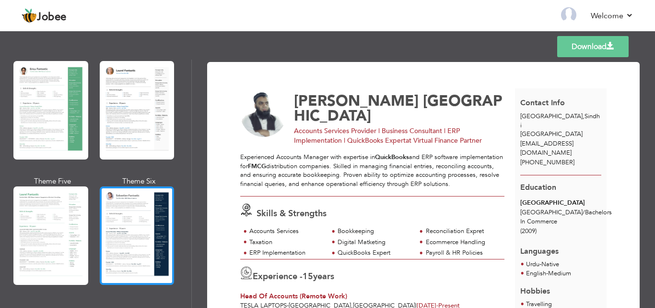
click at [142, 225] on div at bounding box center [137, 235] width 75 height 98
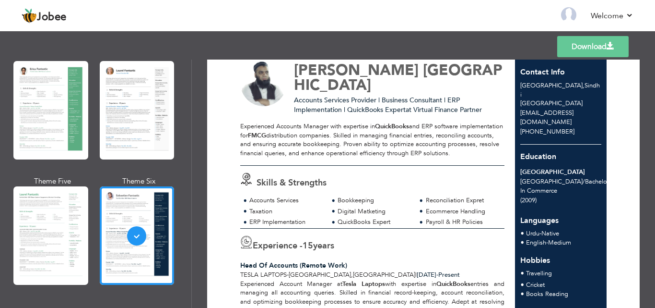
scroll to position [7, 0]
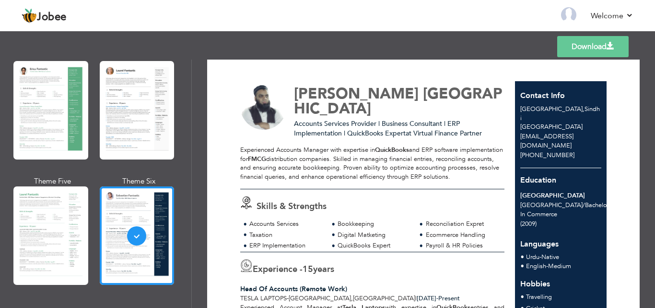
click at [589, 49] on link "Download" at bounding box center [592, 46] width 71 height 21
click at [425, 12] on link "Back to Profile" at bounding box center [430, 15] width 50 height 11
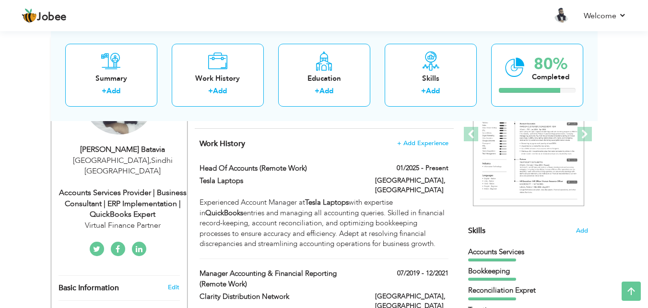
click at [144, 202] on div "Accounts Services Provider | Business Consultant | ERP Implementation | QuickBo…" at bounding box center [123, 203] width 129 height 33
type input "[PERSON_NAME]"
type input "[GEOGRAPHIC_DATA]"
type input "[PHONE_NUMBER]"
select select "number:166"
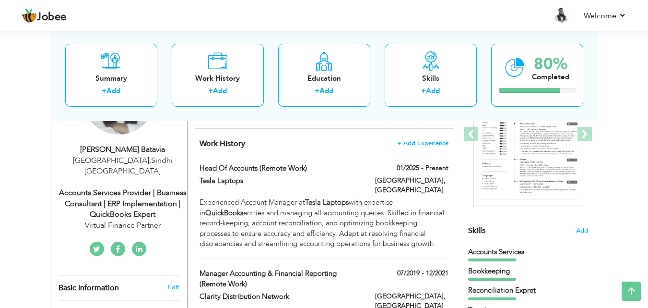
type input "Sindhi"
type input "[GEOGRAPHIC_DATA]"
select select "number:17"
type input "Virtual Finance Partner"
type input "Accounts Services Provider | Business Consultant | ERP Implementation | QuickBo…"
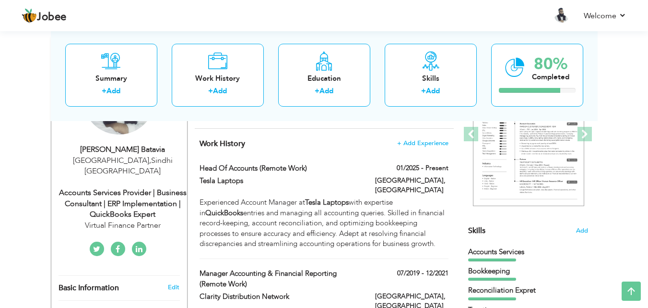
type input "https://www.linkedin.com/in/abdus-sattar-batavia/"
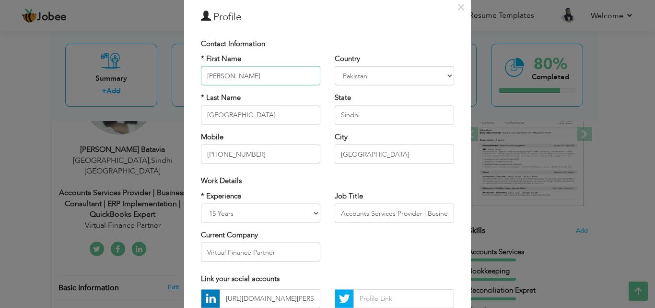
scroll to position [48, 0]
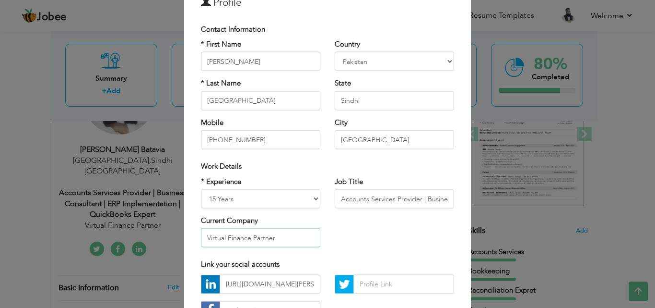
click at [277, 239] on input "Virtual Finance Partner" at bounding box center [260, 237] width 119 height 19
click at [258, 239] on input "Virtual Finance Partner" at bounding box center [260, 237] width 119 height 19
drag, startPoint x: 203, startPoint y: 239, endPoint x: 193, endPoint y: 239, distance: 10.1
click at [194, 239] on div "* Experience Entry Level Less than 1 Year 1 Year 2 Years 3 Years 4 Years 5 Year…" at bounding box center [261, 215] width 134 height 78
drag, startPoint x: 193, startPoint y: 239, endPoint x: 233, endPoint y: 237, distance: 39.4
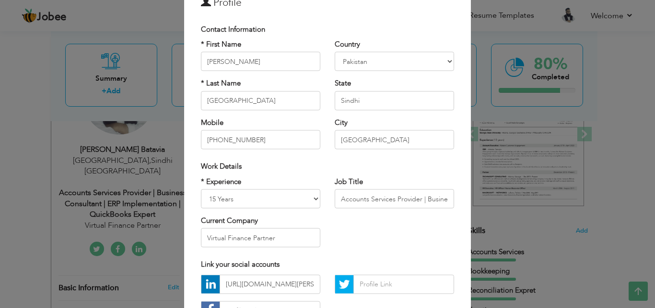
click at [233, 237] on div "* Experience Entry Level Less than 1 Year 1 Year 2 Years 3 Years 4 Years 5 Year…" at bounding box center [261, 215] width 134 height 78
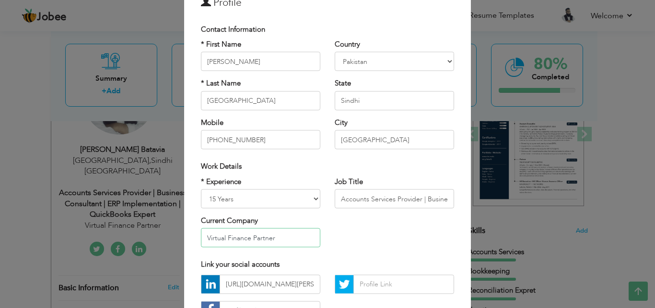
drag, startPoint x: 272, startPoint y: 235, endPoint x: 202, endPoint y: 235, distance: 69.6
click at [202, 235] on input "Virtual Finance Partner" at bounding box center [260, 237] width 119 height 19
click at [373, 199] on input "Accounts Services Provider | Business Consultant | ERP Implementation | QuickBo…" at bounding box center [394, 198] width 119 height 19
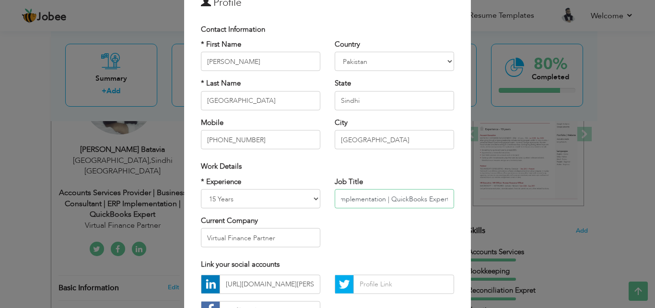
scroll to position [0, 171]
paste input "Virtual Finance Partner"
type input "Accounts Services Provider | Business Consultant | ERP Implementation | QuickBo…"
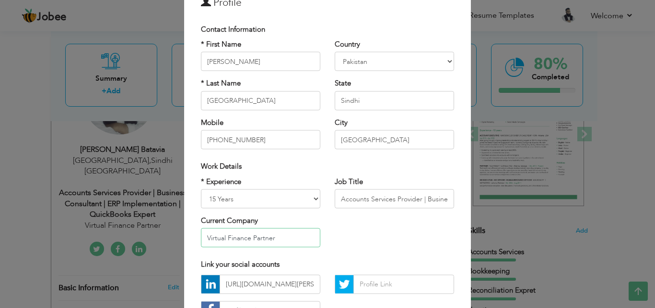
drag, startPoint x: 287, startPoint y: 239, endPoint x: 183, endPoint y: 232, distance: 103.8
click at [184, 232] on div "× Profile Contact Information * First Name Abdul Sattar * Last Name Batavia U.K" at bounding box center [327, 184] width 287 height 402
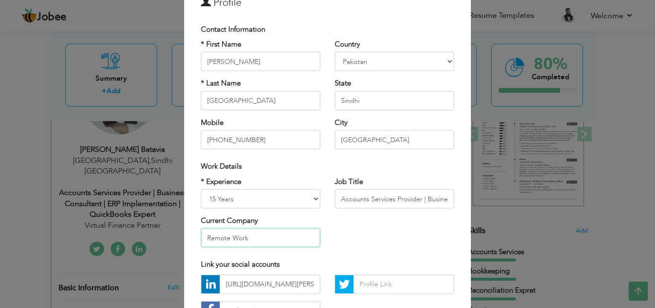
type input "Remote Work"
click at [325, 232] on div "* Experience Entry Level Less than 1 Year 1 Year 2 Years 3 Years 4 Years 5 Year…" at bounding box center [328, 215] width 268 height 78
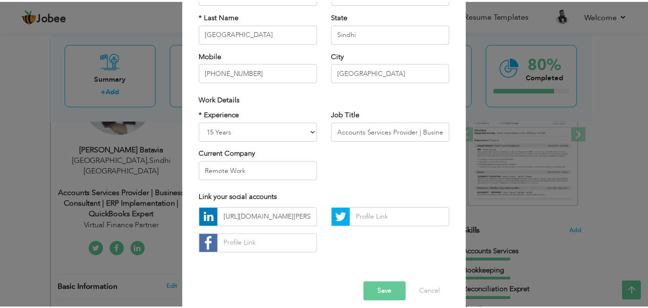
scroll to position [125, 0]
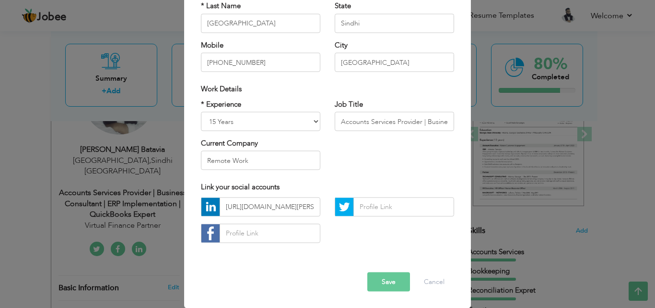
click at [385, 279] on button "Save" at bounding box center [388, 281] width 43 height 19
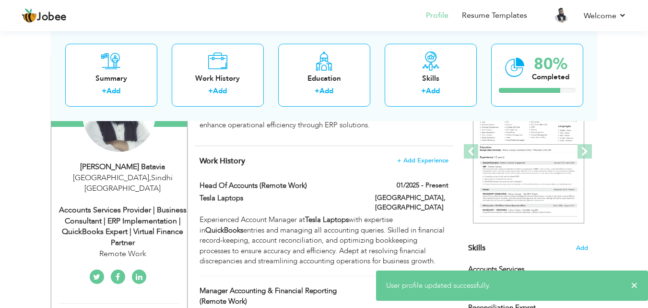
scroll to position [96, 0]
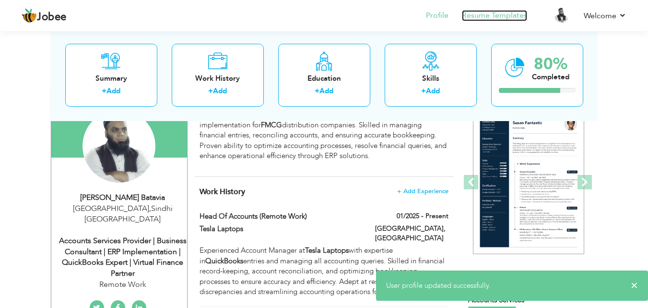
click at [496, 16] on link "Resume Templates" at bounding box center [494, 15] width 65 height 11
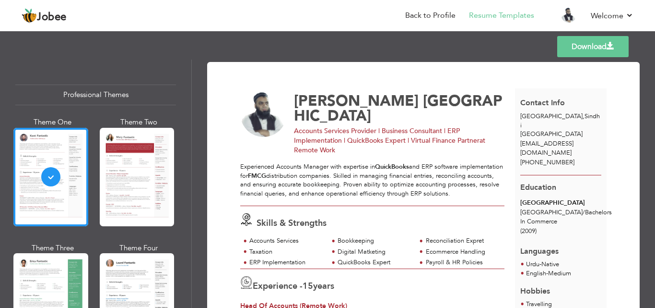
click at [574, 47] on link "Download" at bounding box center [592, 46] width 71 height 21
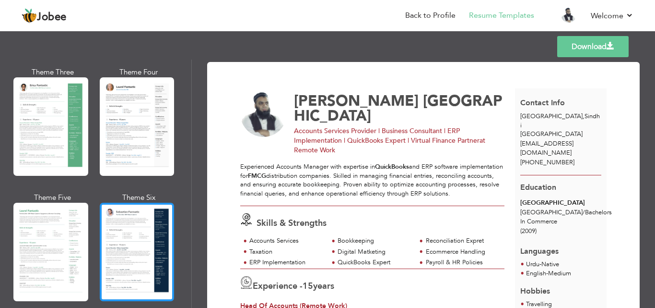
scroll to position [192, 0]
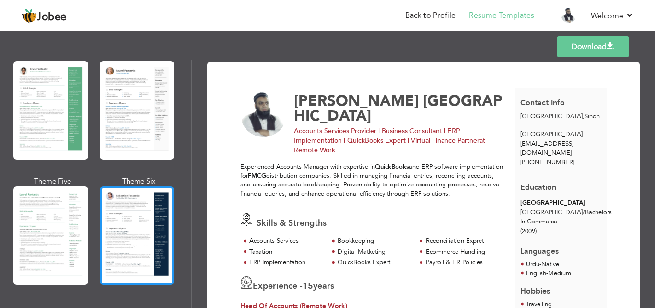
click at [139, 211] on div at bounding box center [137, 235] width 75 height 98
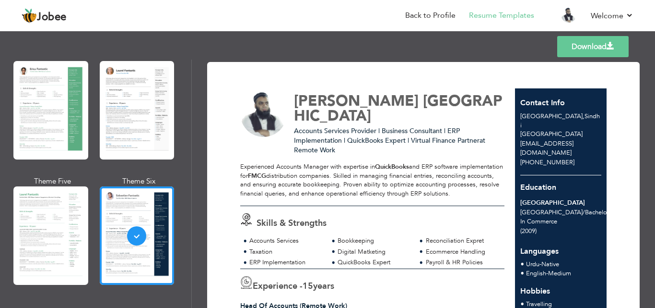
click at [591, 47] on link "Download" at bounding box center [592, 46] width 71 height 21
